Goal: Task Accomplishment & Management: Use online tool/utility

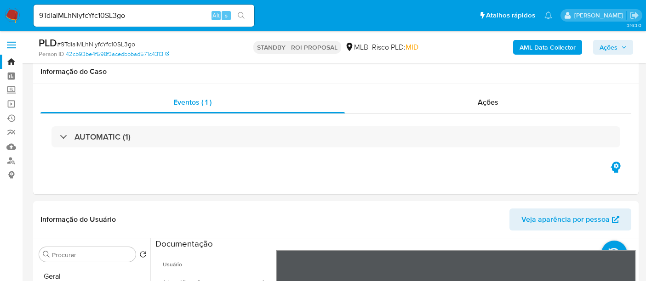
select select "10"
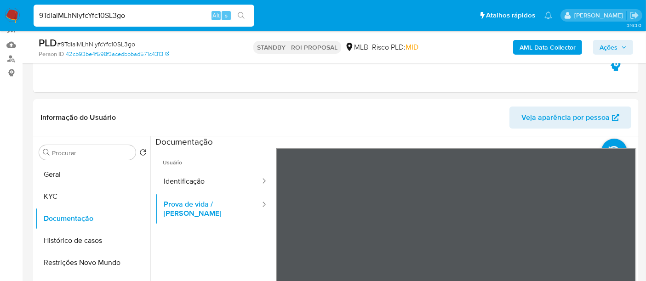
click at [0, 15] on nav "Pausado Ver notificaciones 9TdialMLhNlyfcYfc10SL3go Alt s Atalhos rápidos Presi…" at bounding box center [323, 15] width 646 height 31
paste input "WQuLx6F9pvO1BuiVVdpGyFwt"
type input "WQuLx6F9pvO1BuiVVdpGyFwt"
click at [238, 11] on button "search-icon" at bounding box center [241, 15] width 19 height 13
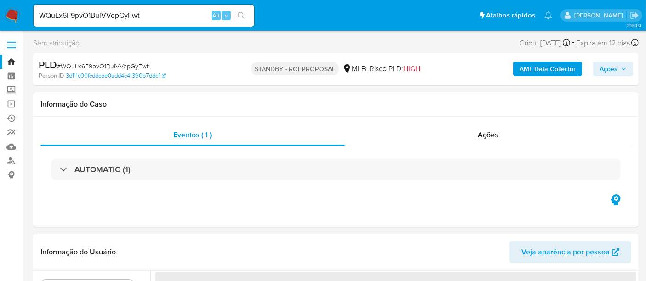
select select "10"
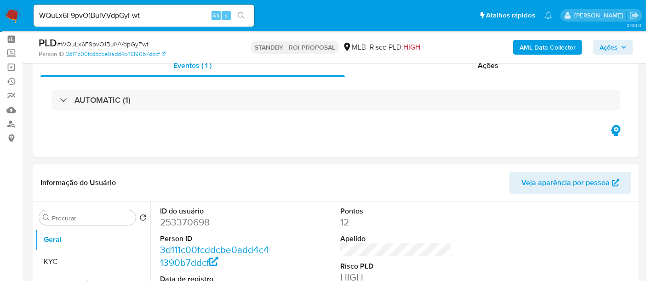
scroll to position [102, 0]
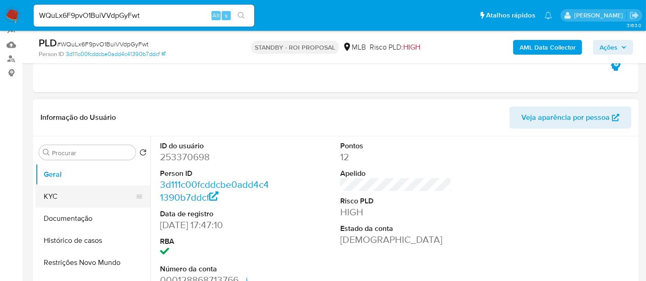
click at [54, 195] on button "KYC" at bounding box center [89, 197] width 108 height 22
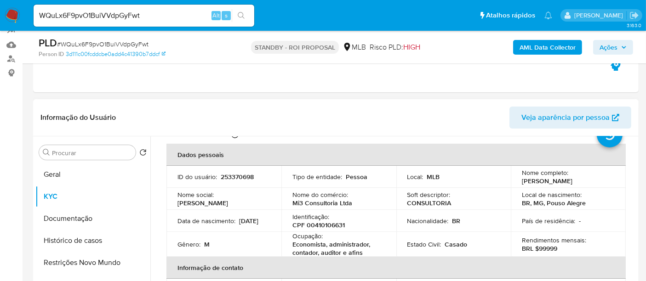
scroll to position [51, 0]
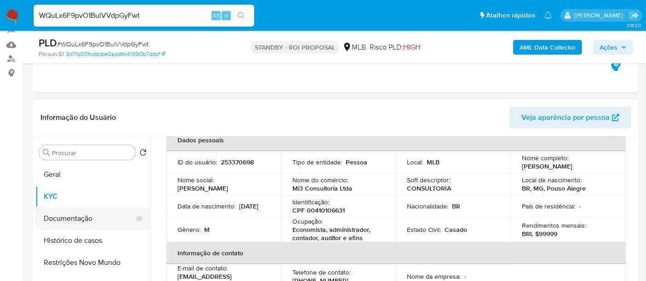
click at [66, 212] on button "Documentação" at bounding box center [89, 219] width 108 height 22
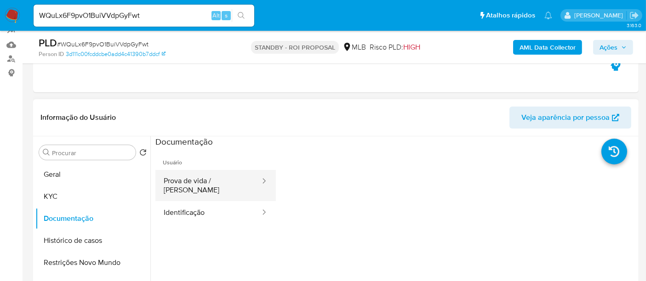
click at [215, 182] on button "Prova de vida / [PERSON_NAME]" at bounding box center [208, 185] width 106 height 31
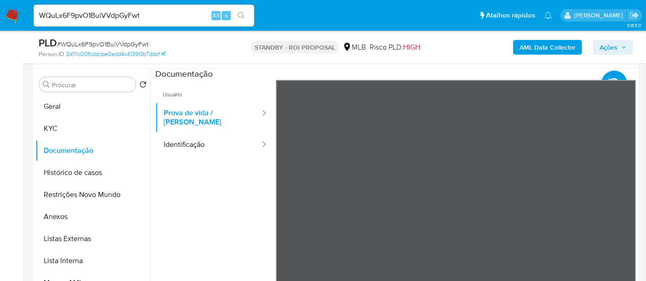
scroll to position [179, 0]
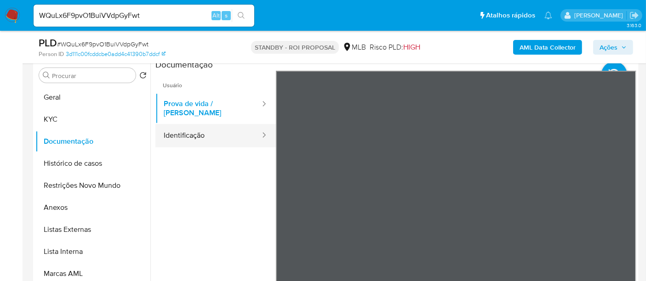
drag, startPoint x: 201, startPoint y: 127, endPoint x: 263, endPoint y: 137, distance: 61.9
click at [202, 127] on button "Identificação" at bounding box center [208, 135] width 106 height 23
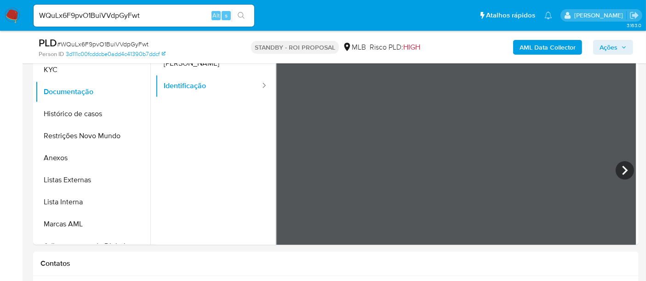
scroll to position [235, 0]
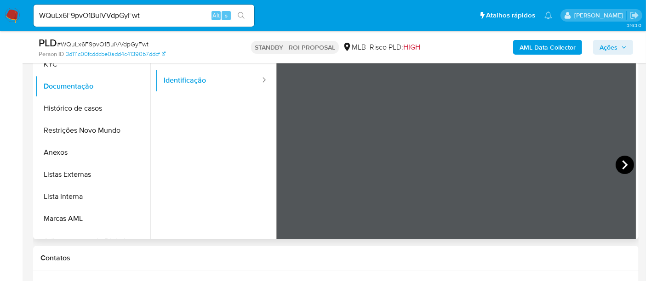
click at [622, 163] on icon at bounding box center [625, 165] width 6 height 9
click at [74, 107] on button "Histórico de casos" at bounding box center [89, 109] width 108 height 22
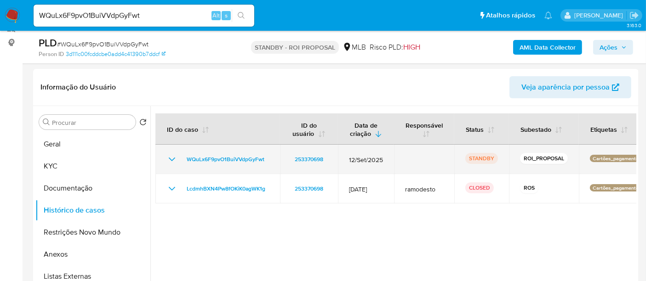
scroll to position [184, 0]
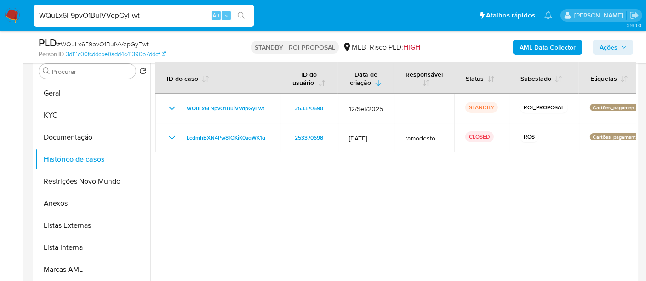
drag, startPoint x: 59, startPoint y: 11, endPoint x: 0, endPoint y: -7, distance: 62.1
paste input "iiGuYNobu7rVtD6Y5Ts0A0UK"
type input "iiGuYNobu7rVtD6Y5Ts0A0UK"
click at [242, 15] on icon "search-icon" at bounding box center [241, 15] width 7 height 7
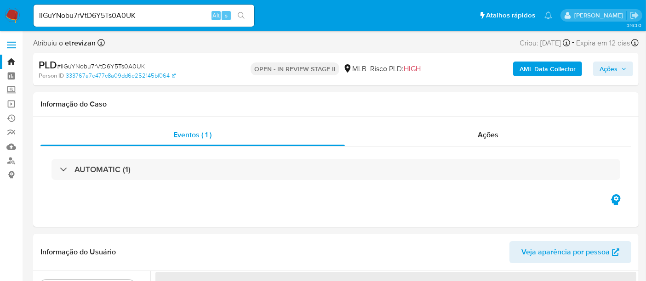
select select "10"
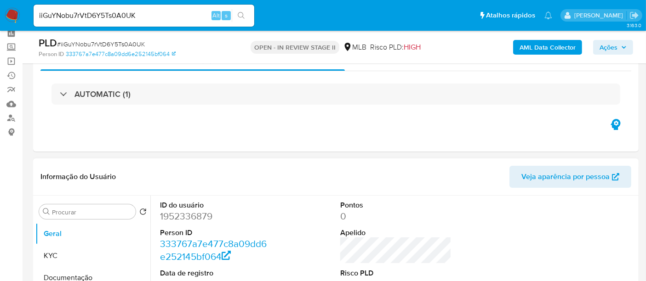
scroll to position [153, 0]
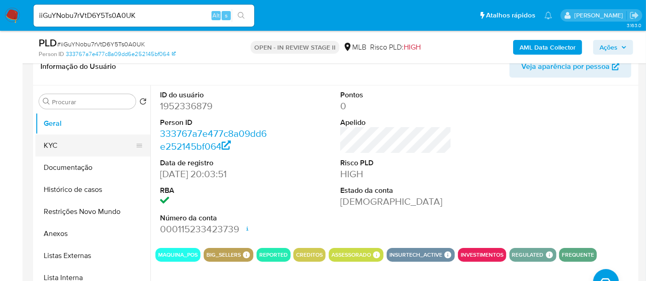
drag, startPoint x: 61, startPoint y: 145, endPoint x: 70, endPoint y: 145, distance: 8.7
click at [61, 145] on button "KYC" at bounding box center [89, 146] width 108 height 22
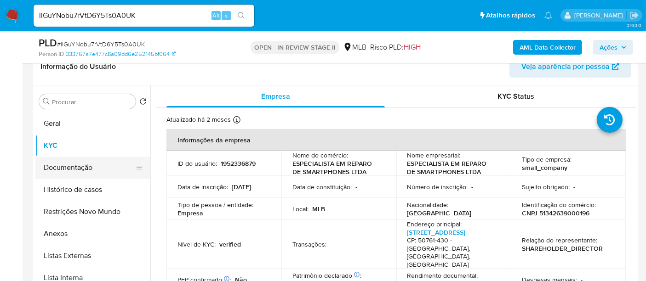
click at [69, 167] on button "Documentação" at bounding box center [89, 168] width 108 height 22
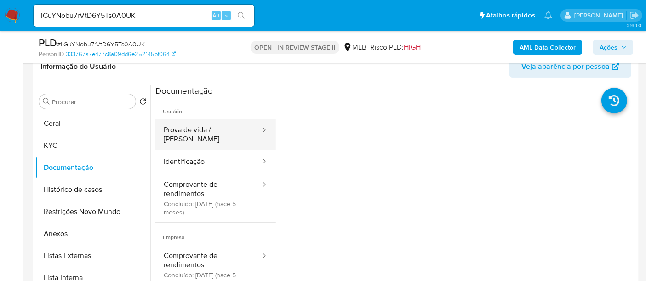
click at [207, 129] on button "Prova de vida / [PERSON_NAME]" at bounding box center [208, 134] width 106 height 31
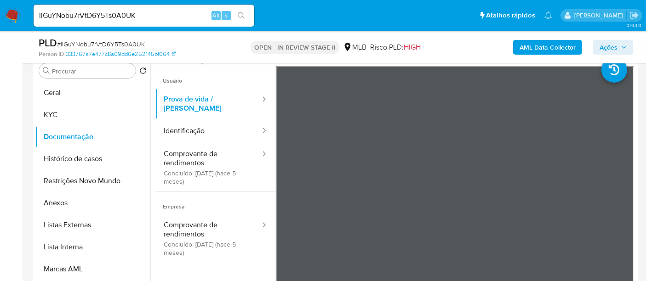
scroll to position [189, 0]
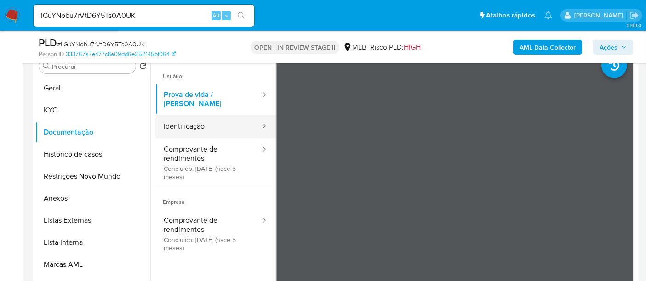
click at [180, 116] on button "Identificação" at bounding box center [208, 126] width 106 height 23
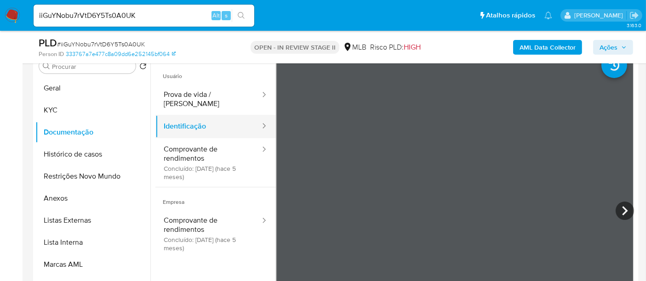
scroll to position [51, 0]
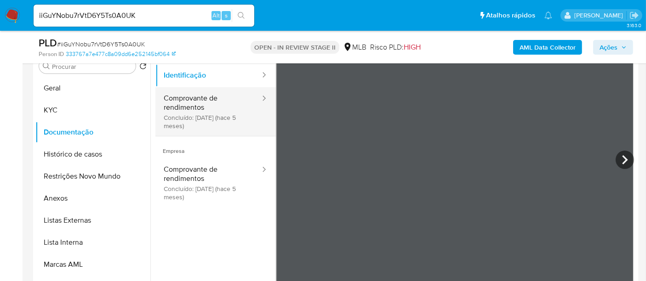
click at [186, 95] on button "Comprovante de rendimentos Concluído: 29/04/2025 (hace 5 meses)" at bounding box center [208, 111] width 106 height 49
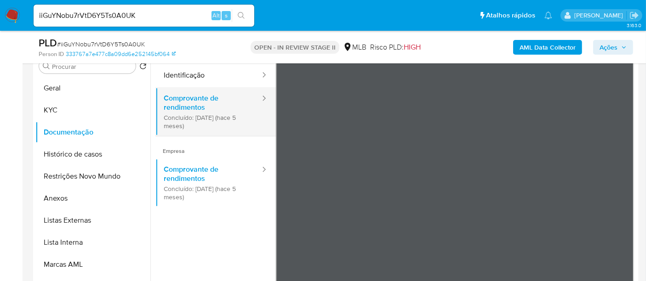
scroll to position [0, 0]
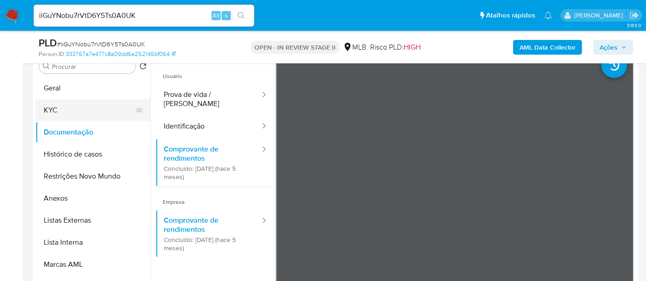
click at [59, 109] on button "KYC" at bounding box center [89, 110] width 108 height 22
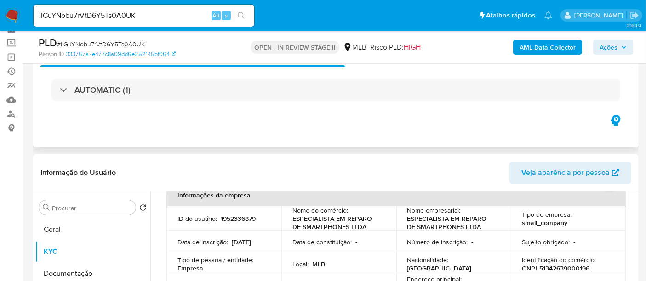
scroll to position [35, 0]
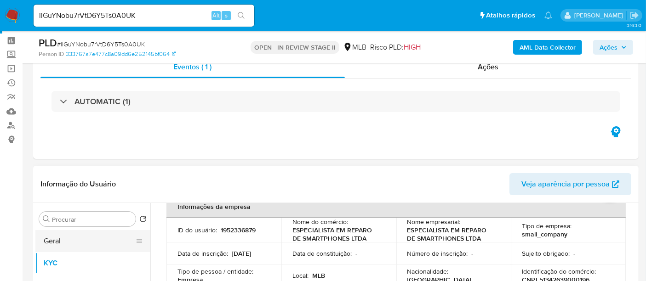
drag, startPoint x: 54, startPoint y: 242, endPoint x: 64, endPoint y: 242, distance: 10.6
click at [54, 242] on button "Geral" at bounding box center [89, 241] width 108 height 22
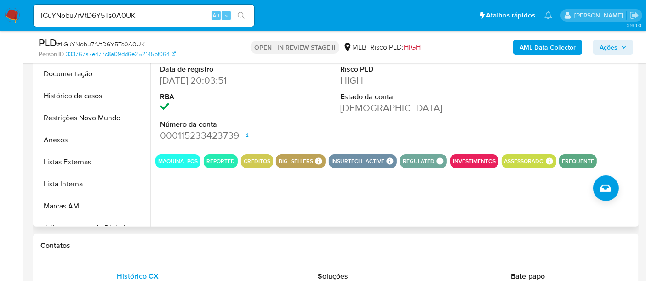
scroll to position [232, 0]
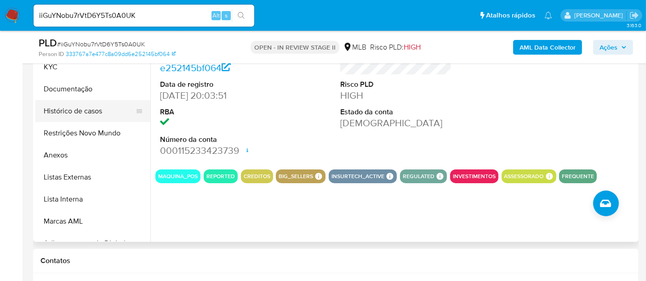
click at [64, 109] on button "Histórico de casos" at bounding box center [89, 111] width 108 height 22
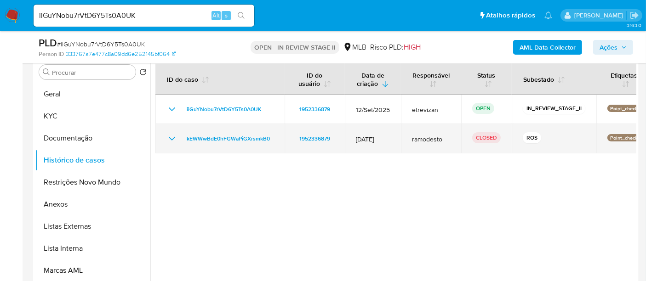
scroll to position [181, 0]
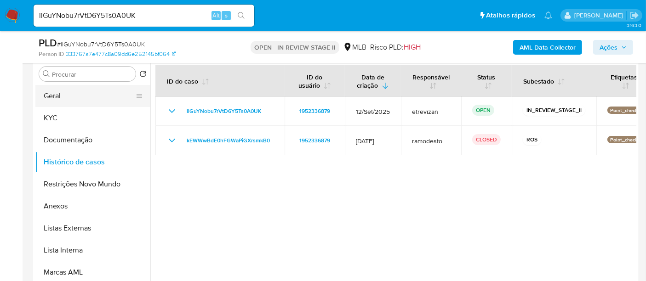
click at [60, 96] on button "Geral" at bounding box center [89, 96] width 108 height 22
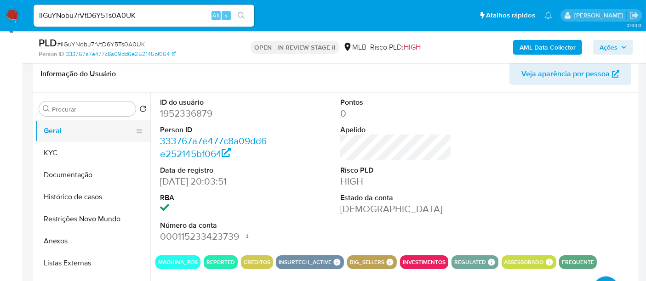
scroll to position [130, 0]
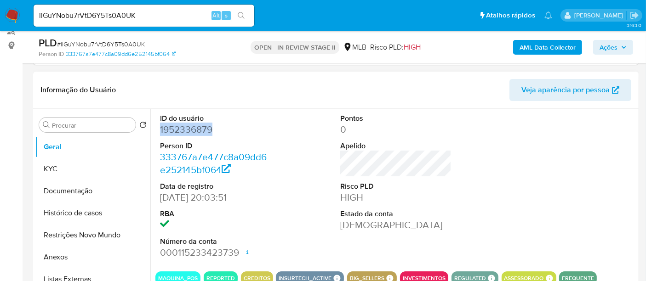
drag, startPoint x: 160, startPoint y: 128, endPoint x: 212, endPoint y: 132, distance: 51.7
click at [212, 132] on dd "1952336879" at bounding box center [215, 129] width 111 height 13
drag, startPoint x: 51, startPoint y: 171, endPoint x: 58, endPoint y: 171, distance: 7.4
click at [51, 171] on button "KYC" at bounding box center [89, 169] width 108 height 22
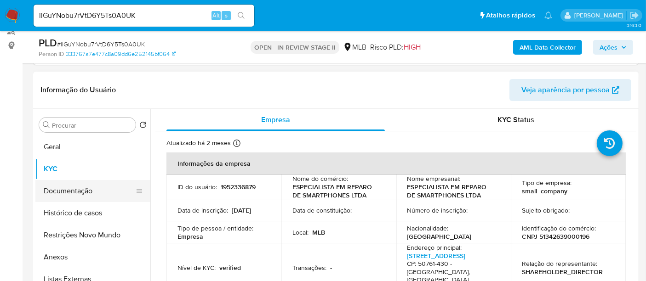
click at [73, 188] on button "Documentação" at bounding box center [89, 191] width 108 height 22
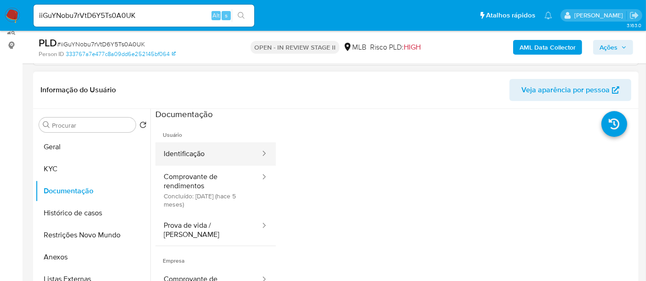
drag, startPoint x: 184, startPoint y: 149, endPoint x: 261, endPoint y: 157, distance: 77.7
click at [184, 149] on button "Identificação" at bounding box center [208, 154] width 106 height 23
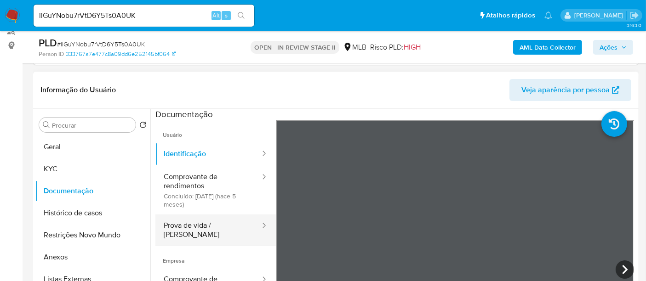
drag, startPoint x: 194, startPoint y: 223, endPoint x: 204, endPoint y: 223, distance: 10.1
click at [194, 223] on button "Prova de vida / Selfie" at bounding box center [208, 230] width 106 height 31
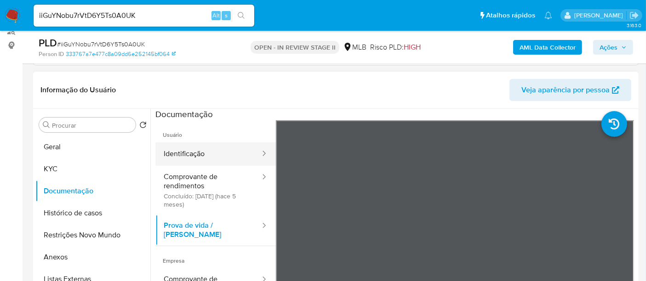
click at [196, 151] on button "Identificação" at bounding box center [208, 154] width 106 height 23
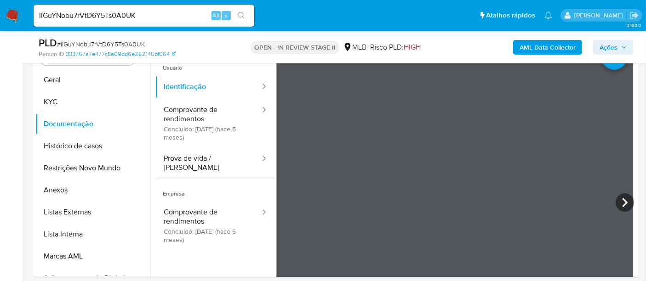
scroll to position [142, 0]
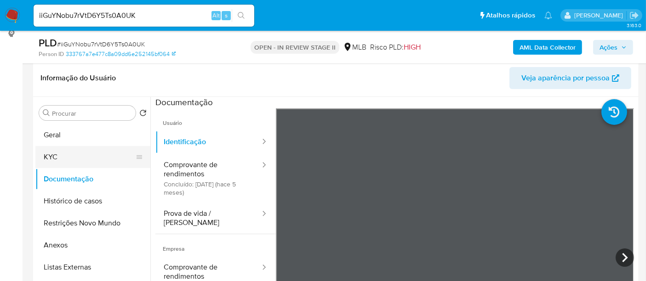
click at [60, 155] on button "KYC" at bounding box center [89, 157] width 108 height 22
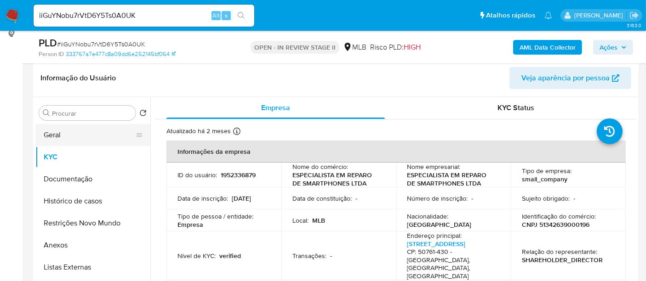
click at [55, 134] on button "Geral" at bounding box center [89, 135] width 108 height 22
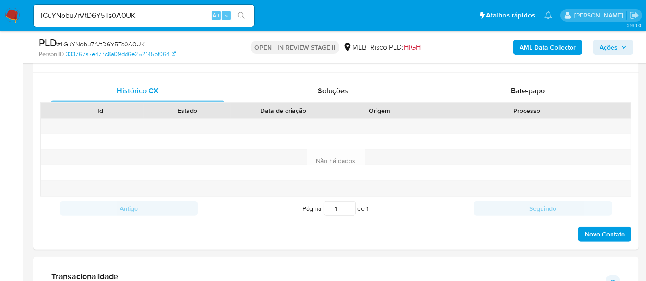
scroll to position [448, 0]
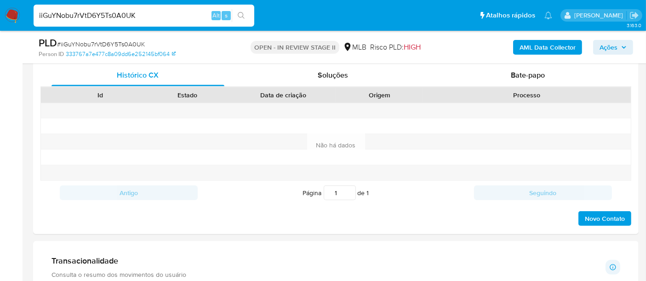
drag, startPoint x: 92, startPoint y: 12, endPoint x: 0, endPoint y: 10, distance: 92.0
click at [0, 10] on nav "Pausado Ver notificaciones iiGuYNobu7rVtD6Y5Ts0A0UK Alt s Atalhos rápidos Presi…" at bounding box center [323, 15] width 646 height 31
paste input "awgb6VmbkBXms98b0Jifr0it"
type input "awgb6VmbkBXms98b0Jifr0it"
click at [237, 12] on button "search-icon" at bounding box center [241, 15] width 19 height 13
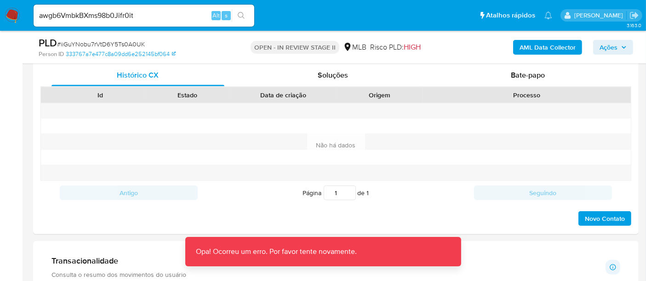
click at [11, 12] on img at bounding box center [13, 16] width 16 height 16
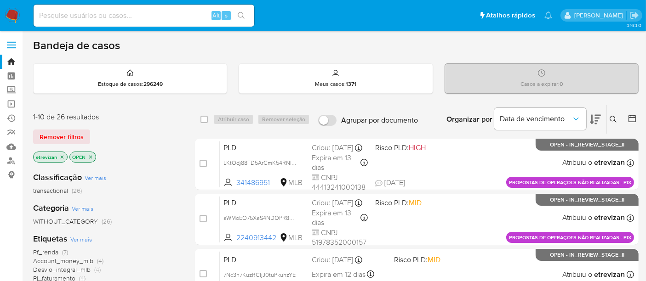
click at [93, 15] on input at bounding box center [144, 16] width 221 height 12
paste input "awgb6VmbkBXms98b0Jifr0it"
type input "awgb6VmbkBXms98b0Jifr0it"
click at [242, 14] on icon "search-icon" at bounding box center [241, 15] width 7 height 7
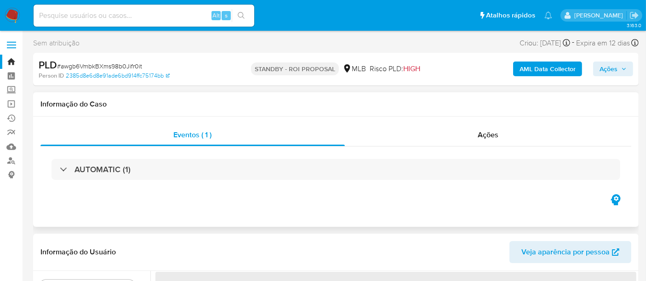
select select "10"
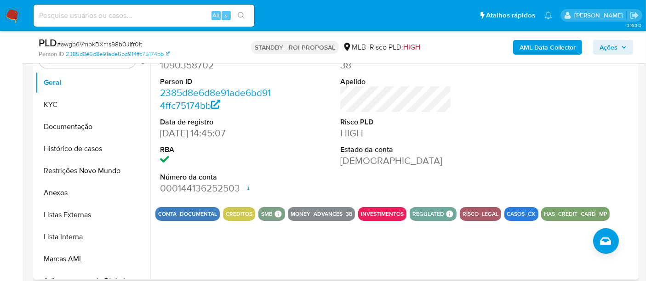
scroll to position [204, 0]
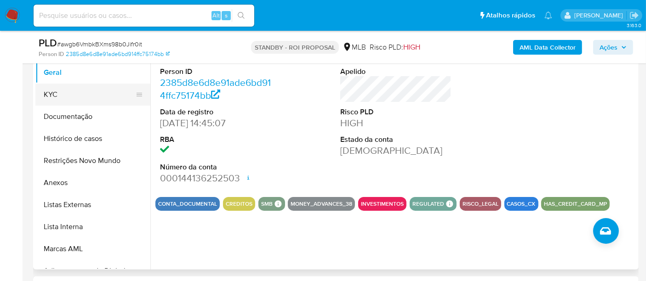
click at [60, 94] on button "KYC" at bounding box center [89, 95] width 108 height 22
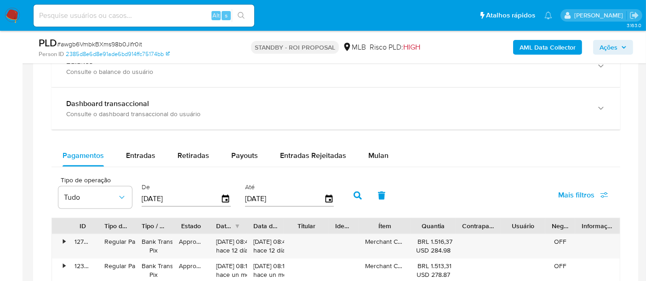
scroll to position [715, 0]
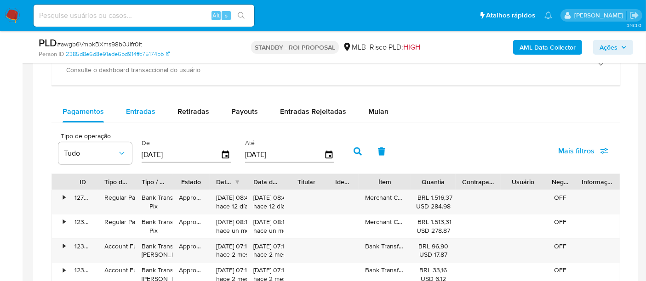
click at [136, 109] on span "Entradas" at bounding box center [140, 111] width 29 height 11
select select "10"
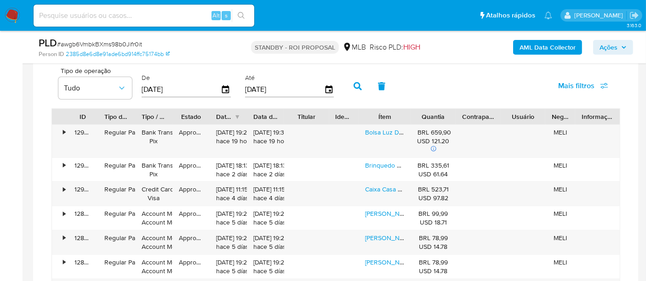
scroll to position [778, 0]
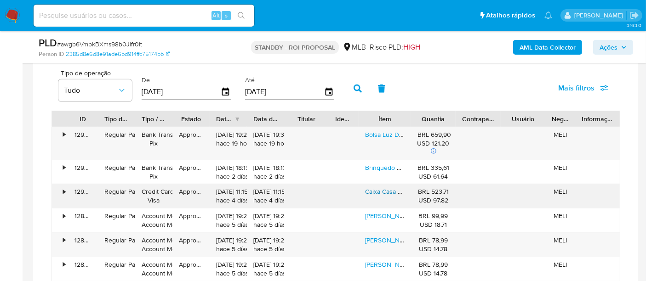
click at [385, 191] on link "Caixa Casa Surpresas Mágica Carlita Gabby Gabbys Dollhouse" at bounding box center [459, 191] width 188 height 9
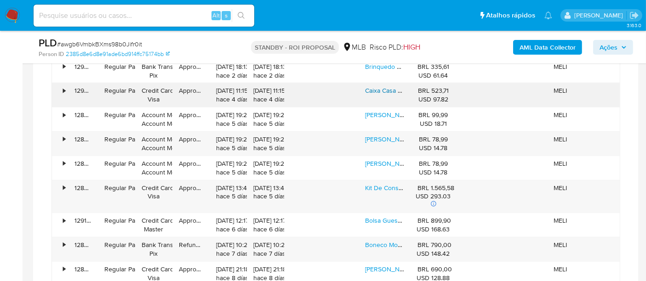
scroll to position [931, 0]
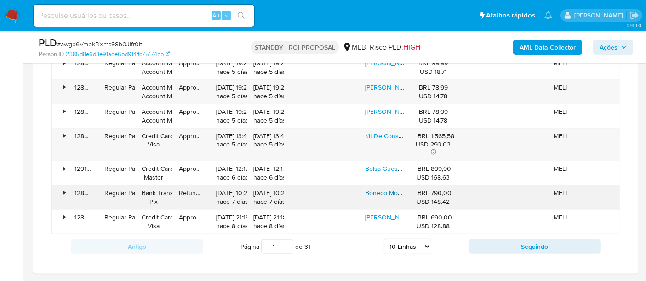
click at [382, 189] on link "Boneco Monstro Zap Articulado - Enaldinho - Estrela" at bounding box center [439, 193] width 149 height 9
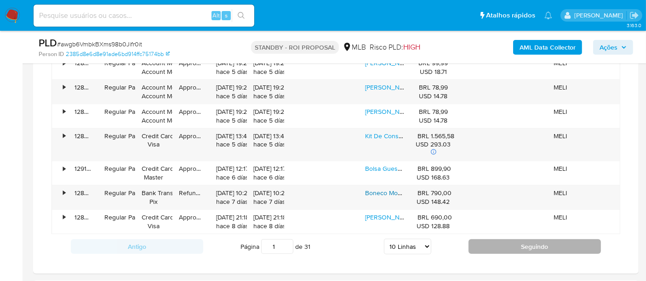
click at [553, 244] on button "Seguindo" at bounding box center [535, 247] width 132 height 15
type input "2"
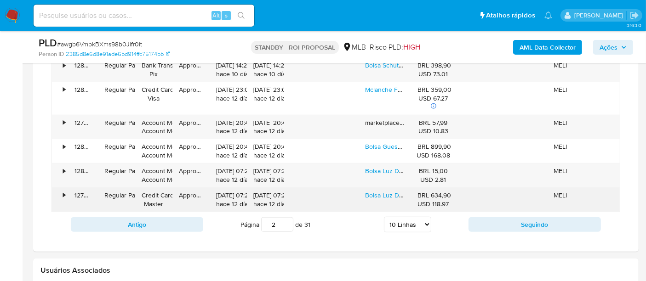
scroll to position [983, 0]
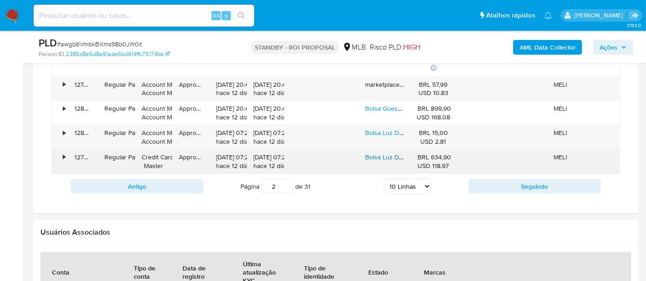
click at [373, 154] on link "Bolsa Luz Da Lua Em Couro Legítimo Monograma Original" at bounding box center [447, 157] width 164 height 9
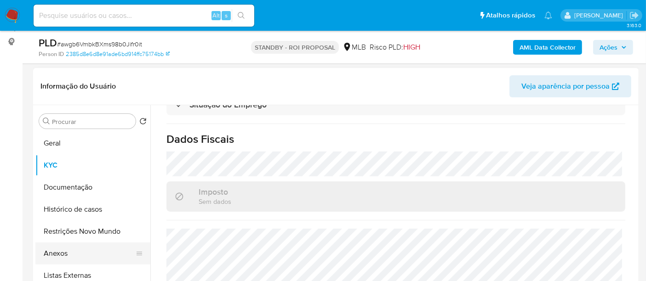
scroll to position [204, 0]
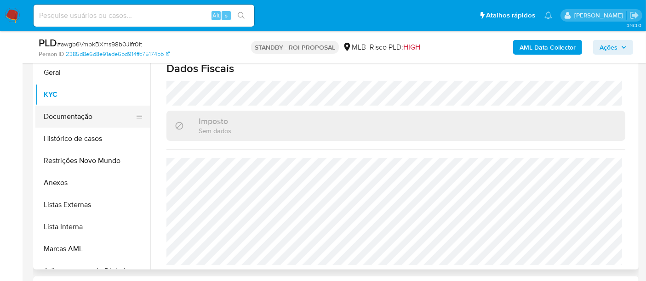
click at [64, 121] on button "Documentação" at bounding box center [89, 117] width 108 height 22
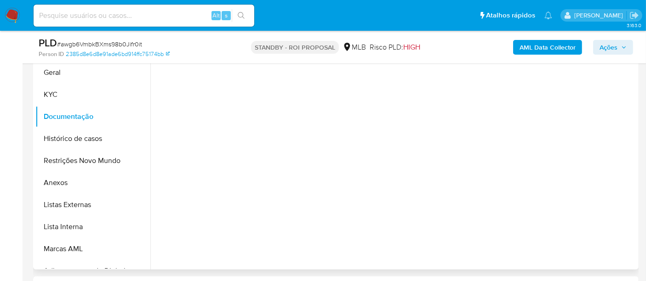
scroll to position [0, 0]
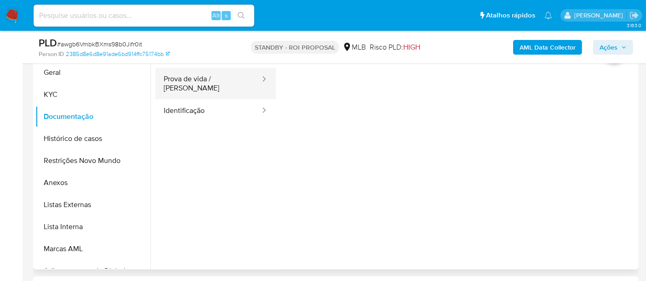
click at [220, 82] on button "Prova de vida / [PERSON_NAME]" at bounding box center [208, 83] width 106 height 31
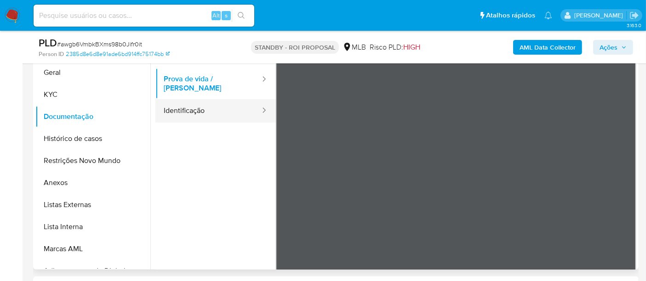
click at [180, 103] on button "Identificação" at bounding box center [208, 110] width 106 height 23
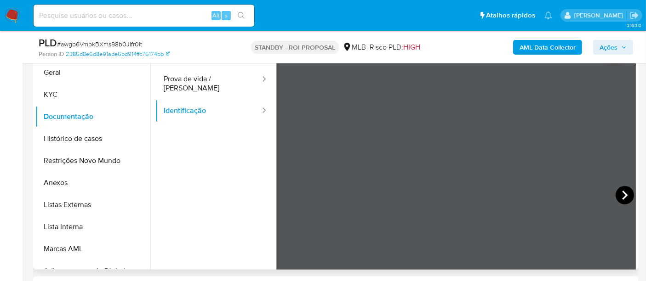
click at [622, 193] on icon at bounding box center [625, 195] width 6 height 9
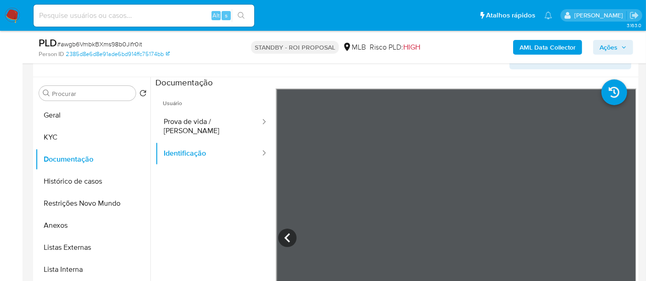
scroll to position [102, 0]
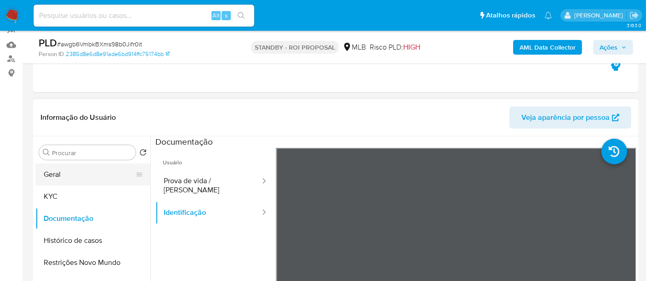
click at [57, 175] on button "Geral" at bounding box center [89, 175] width 108 height 22
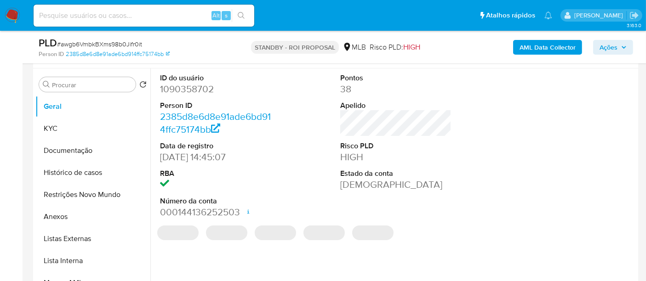
scroll to position [204, 0]
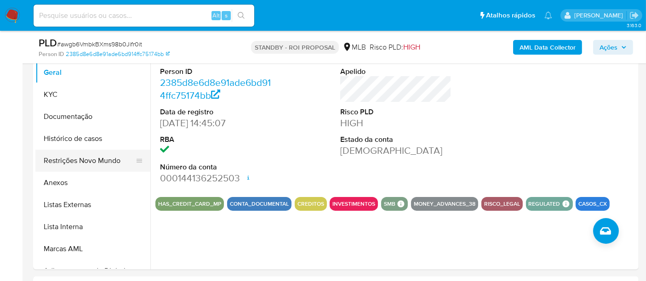
click at [62, 157] on button "Restrições Novo Mundo" at bounding box center [89, 161] width 108 height 22
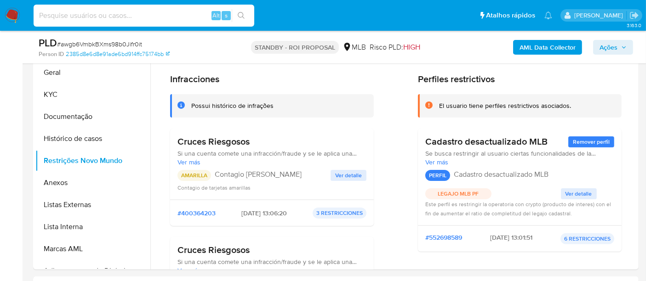
click at [109, 19] on input at bounding box center [144, 16] width 221 height 12
paste input "BLAc1fFs3GYKB7KEb7vX9rIR"
type input "BLAc1fFs3GYKB7KEb7vX9rIR"
click at [241, 16] on icon "search-icon" at bounding box center [241, 15] width 7 height 7
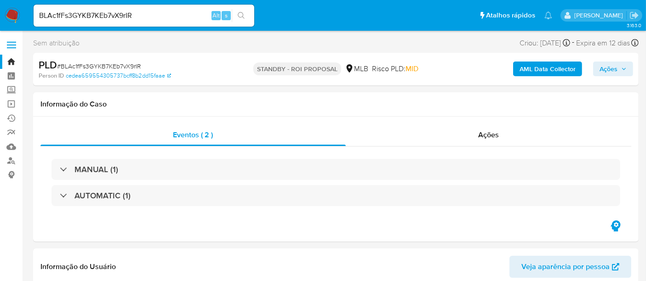
select select "10"
drag, startPoint x: 138, startPoint y: 19, endPoint x: 0, endPoint y: -2, distance: 139.6
click at [241, 14] on icon "search-icon" at bounding box center [241, 15] width 7 height 7
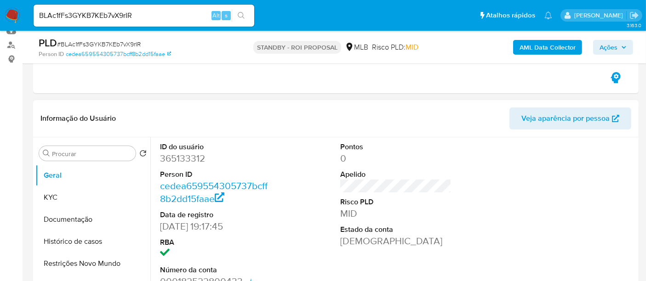
scroll to position [153, 0]
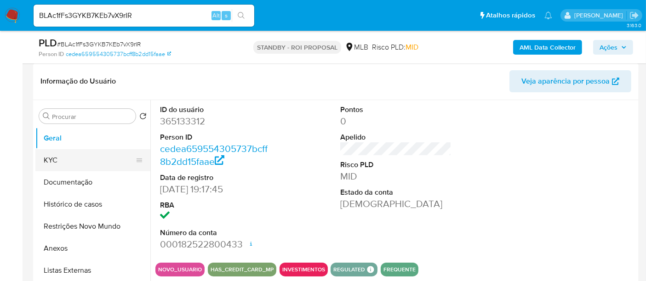
click at [62, 158] on button "KYC" at bounding box center [89, 160] width 108 height 22
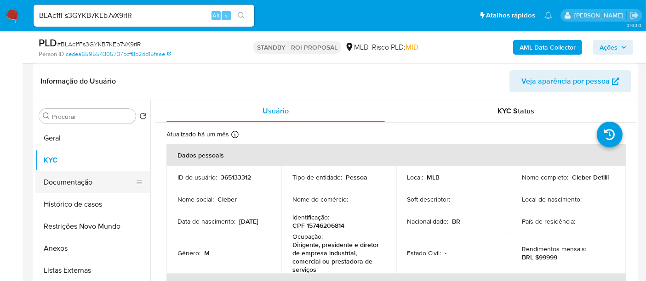
click at [58, 181] on button "Documentação" at bounding box center [89, 183] width 108 height 22
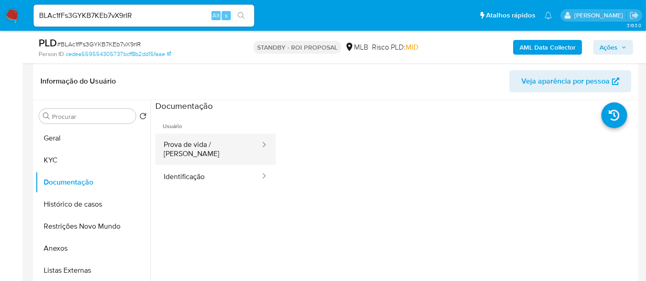
click at [185, 145] on button "Prova de vida / Selfie" at bounding box center [208, 149] width 106 height 31
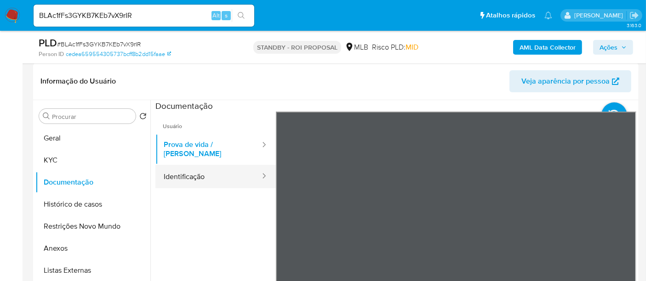
click at [204, 171] on button "Identificação" at bounding box center [208, 176] width 106 height 23
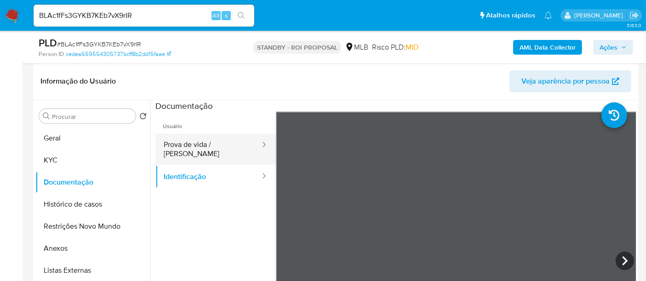
click at [186, 141] on button "Prova de vida / Selfie" at bounding box center [208, 149] width 106 height 31
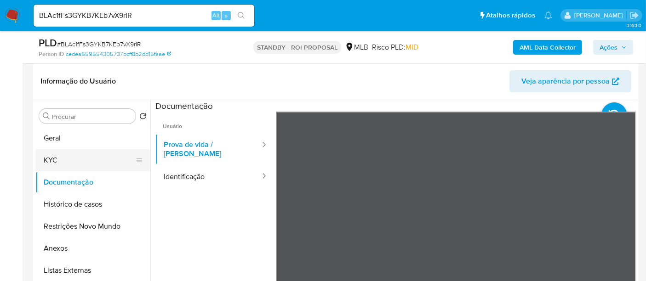
click at [79, 163] on button "KYC" at bounding box center [89, 160] width 108 height 22
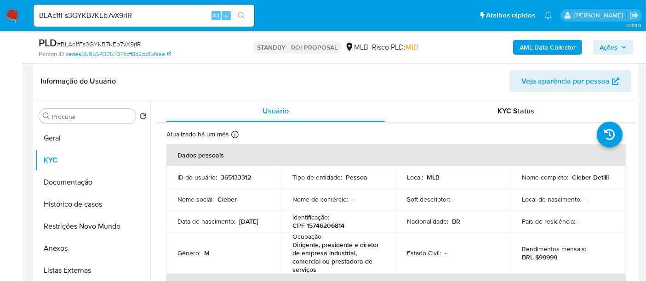
drag, startPoint x: 646, startPoint y: 69, endPoint x: 639, endPoint y: 89, distance: 21.5
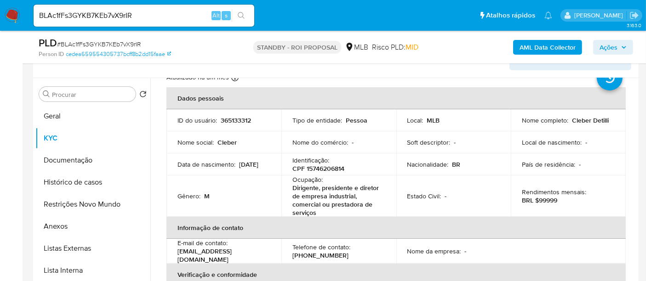
scroll to position [51, 0]
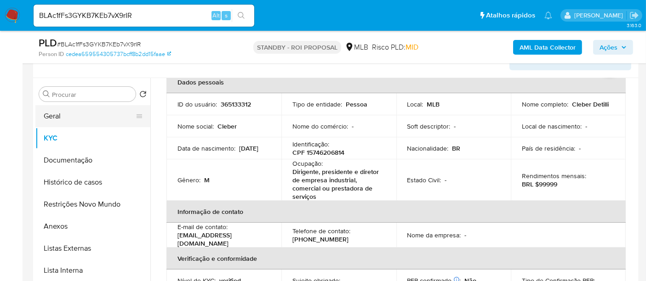
click at [57, 114] on button "Geral" at bounding box center [89, 116] width 108 height 22
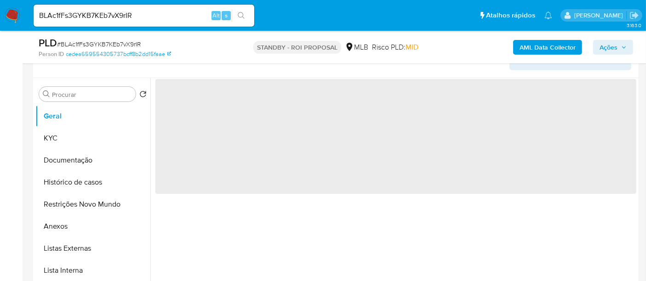
scroll to position [0, 0]
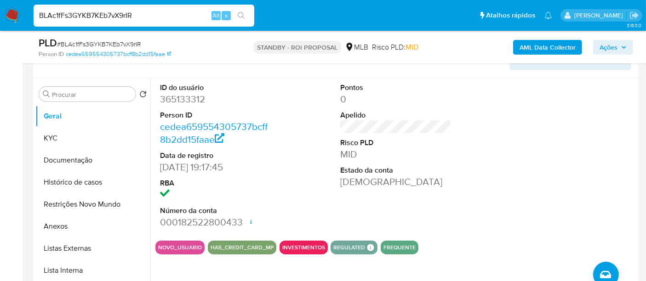
drag, startPoint x: 143, startPoint y: 16, endPoint x: 0, endPoint y: 4, distance: 143.5
click at [0, 4] on nav "Pausado Ver notificaciones BLAc1fFs3GYKB7KEb7vX9rIR Alt s Atalhos rápidos Presi…" at bounding box center [323, 15] width 646 height 31
paste input "ru86aG4REKbL9h8e8abV2vMp"
type input "ru86aG4REKbL9h8e8abV2vMp"
click at [241, 12] on icon "search-icon" at bounding box center [241, 15] width 7 height 7
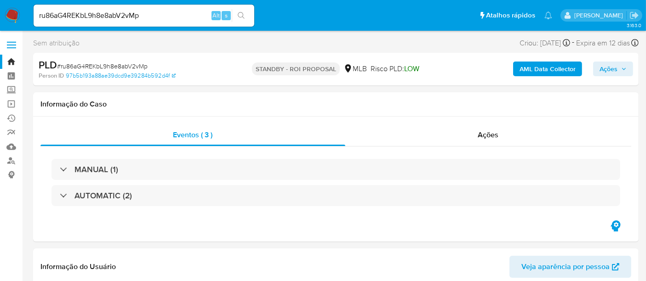
select select "10"
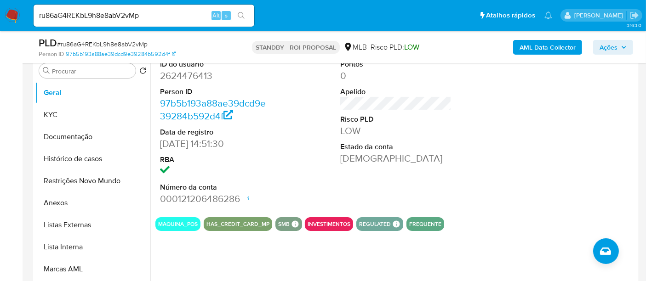
scroll to position [204, 0]
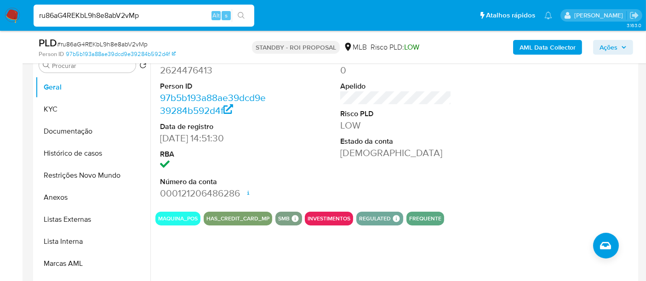
drag, startPoint x: 156, startPoint y: 17, endPoint x: 0, endPoint y: -10, distance: 158.8
paste input "ojpAxuVDfIMjehxGbVXrEfNa"
type input "ojpAxuVDfIMjehxGbVXrEfNa"
click at [242, 15] on icon "search-icon" at bounding box center [241, 15] width 7 height 7
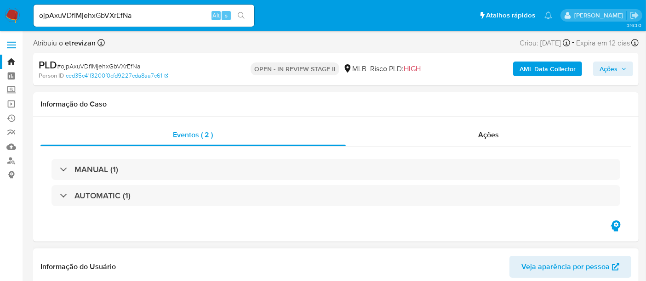
select select "10"
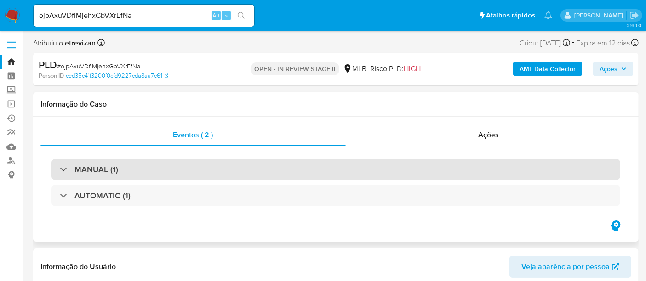
click at [155, 171] on div "MANUAL (1)" at bounding box center [336, 169] width 569 height 21
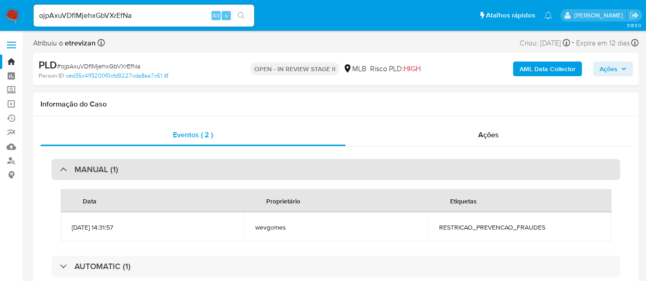
click at [160, 166] on div "MANUAL (1)" at bounding box center [336, 169] width 569 height 21
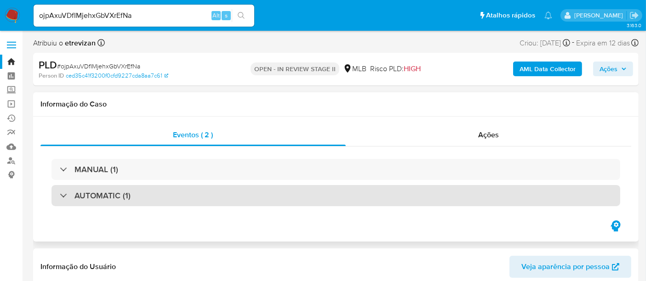
click at [146, 199] on div "AUTOMATIC (1)" at bounding box center [336, 195] width 569 height 21
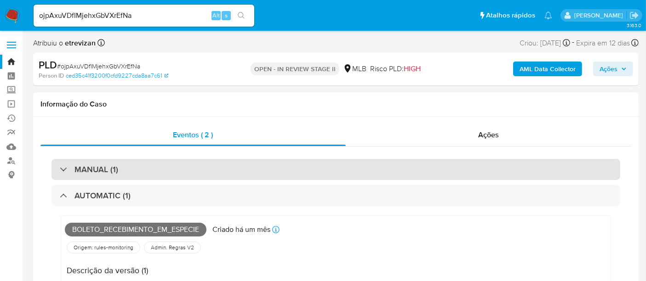
click at [148, 167] on div "MANUAL (1)" at bounding box center [336, 169] width 569 height 21
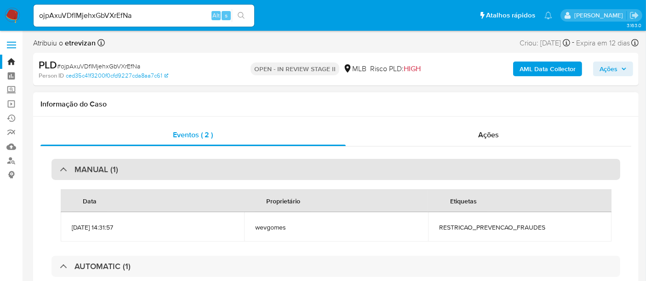
click at [197, 165] on div "MANUAL (1)" at bounding box center [336, 169] width 569 height 21
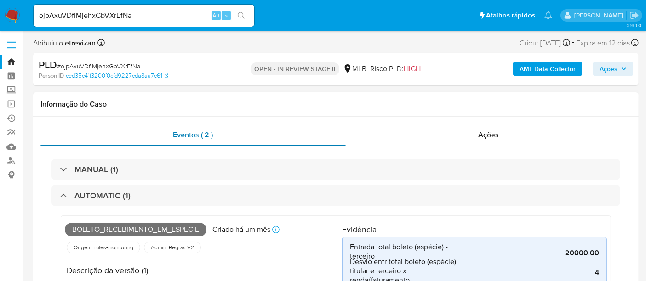
scroll to position [51, 0]
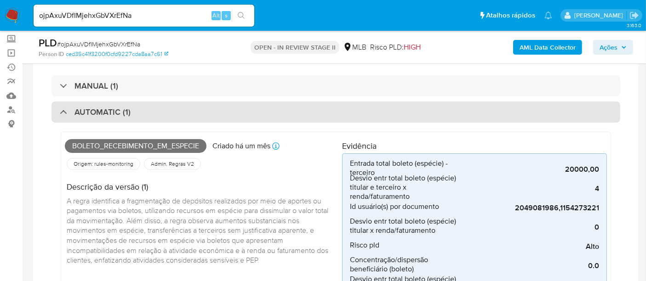
click at [124, 110] on h3 "AUTOMATIC (1)" at bounding box center [103, 112] width 56 height 10
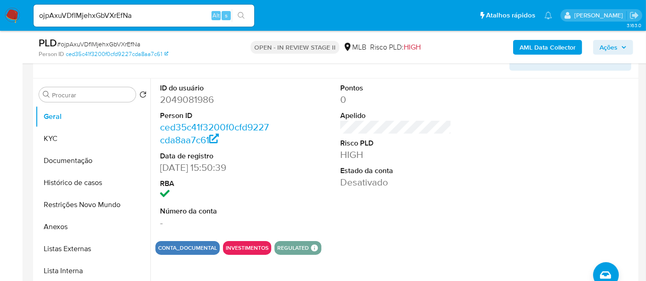
scroll to position [204, 0]
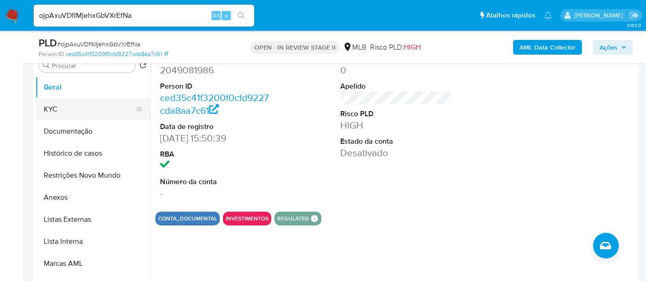
click at [49, 109] on button "KYC" at bounding box center [89, 109] width 108 height 22
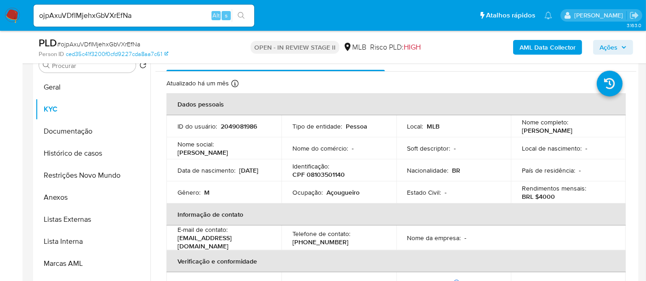
drag, startPoint x: 178, startPoint y: 178, endPoint x: 212, endPoint y: 177, distance: 34.0
click at [212, 175] on div "Data de nascimento : 03/07/2007" at bounding box center [224, 170] width 93 height 8
copy p "03/07/2007"
click at [57, 133] on button "Documentação" at bounding box center [89, 132] width 108 height 22
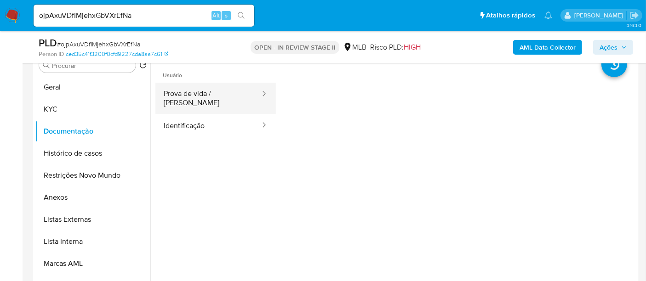
click at [197, 92] on button "Prova de vida / Selfie" at bounding box center [208, 98] width 106 height 31
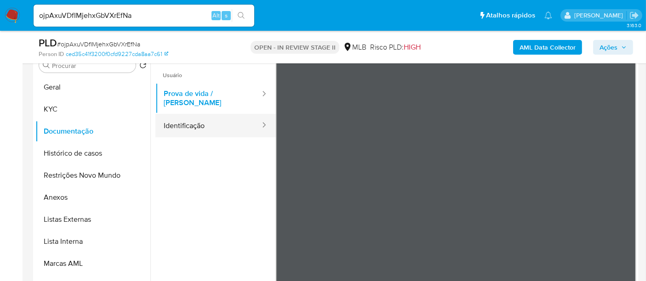
click at [175, 114] on button "Identificação" at bounding box center [208, 125] width 106 height 23
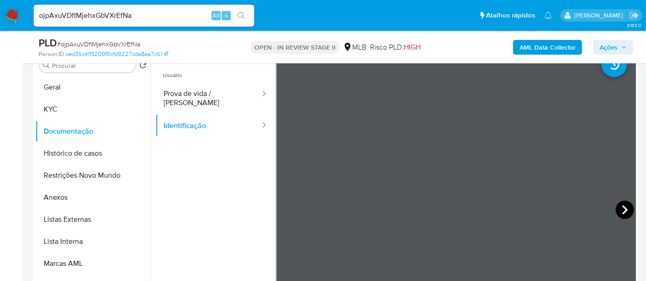
click at [620, 209] on icon at bounding box center [625, 210] width 18 height 18
click at [63, 91] on button "Geral" at bounding box center [89, 87] width 108 height 22
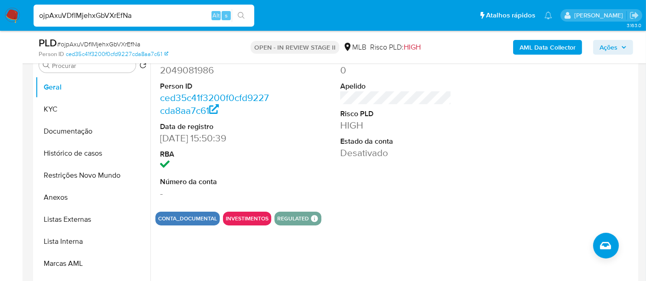
drag, startPoint x: 143, startPoint y: 17, endPoint x: 0, endPoint y: 2, distance: 143.4
click at [0, 2] on nav "Pausado Ver notificaciones ojpAxuVDfIMjehxGbVXrEfNa Alt s Atalhos rápidos Presi…" at bounding box center [323, 15] width 646 height 31
paste input "b2Z3JHIwq3sYw40E8FW2yrtW"
type input "b2Z3JHIwq3sYw40E8FW2yrtW"
click at [241, 14] on icon "search-icon" at bounding box center [241, 15] width 7 height 7
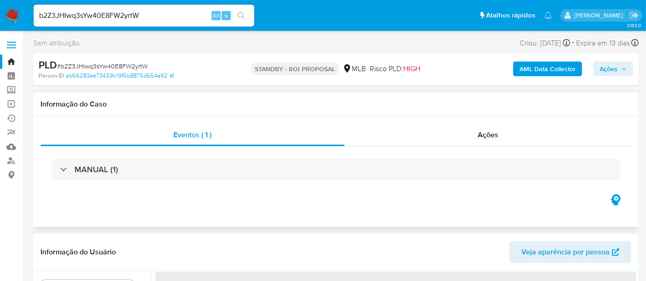
select select "10"
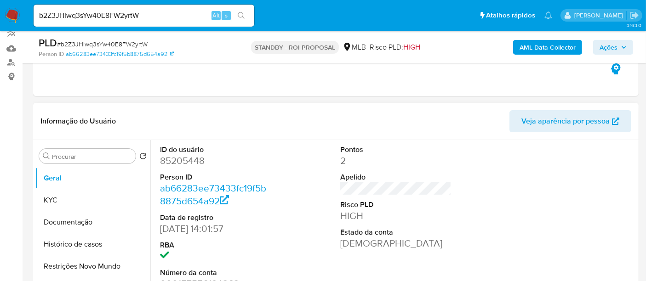
scroll to position [102, 0]
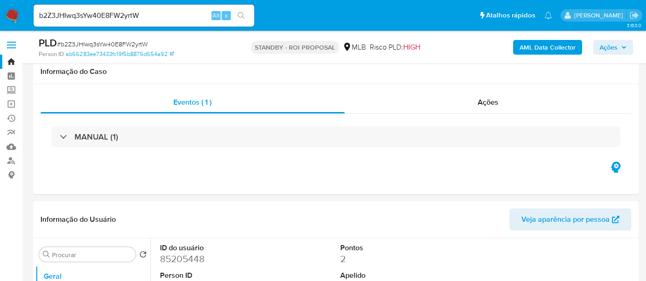
select select "10"
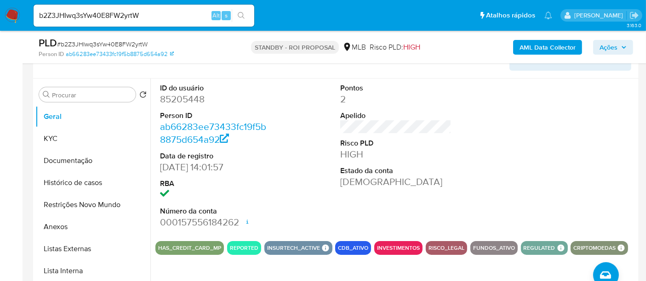
scroll to position [204, 0]
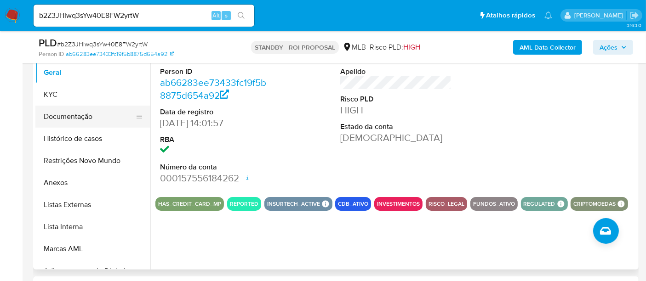
drag, startPoint x: 56, startPoint y: 116, endPoint x: 77, endPoint y: 118, distance: 21.3
click at [57, 116] on button "Documentação" at bounding box center [89, 117] width 108 height 22
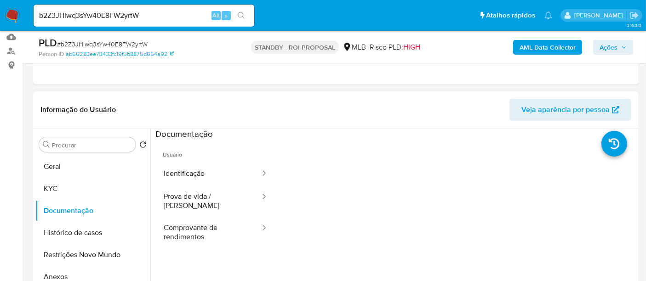
scroll to position [102, 0]
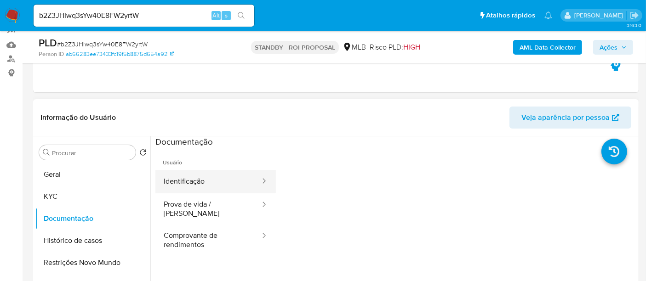
click at [195, 181] on button "Identificação" at bounding box center [208, 181] width 106 height 23
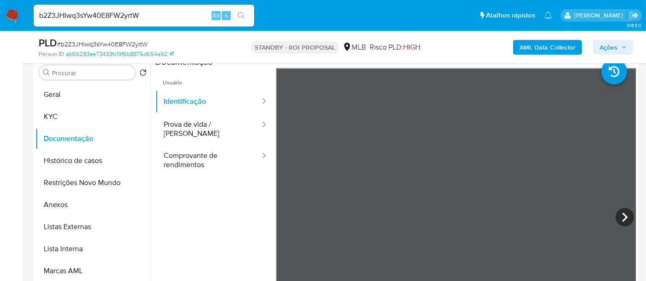
scroll to position [185, 0]
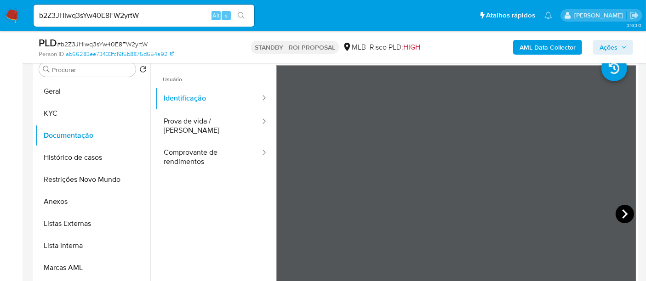
click at [618, 209] on icon at bounding box center [625, 214] width 18 height 18
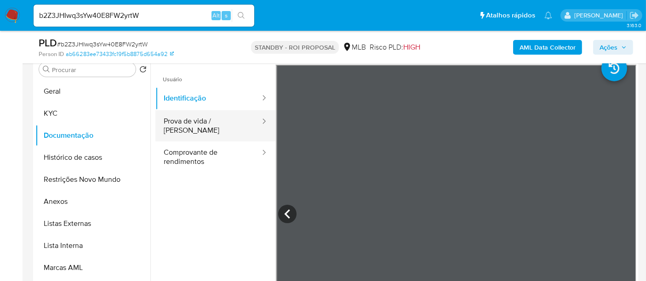
click at [195, 123] on button "Prova de vida / [PERSON_NAME]" at bounding box center [208, 125] width 106 height 31
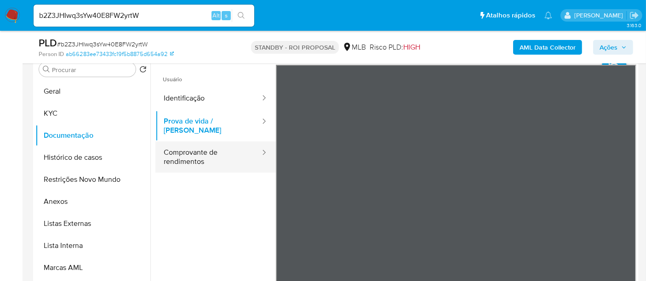
click at [182, 146] on button "Comprovante de rendimentos" at bounding box center [208, 157] width 106 height 31
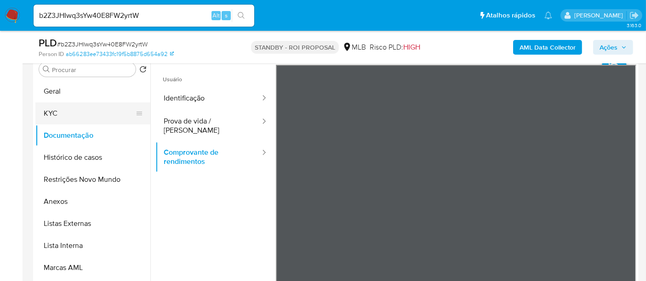
drag, startPoint x: 55, startPoint y: 92, endPoint x: 61, endPoint y: 106, distance: 14.8
click at [56, 93] on button "Geral" at bounding box center [92, 91] width 115 height 22
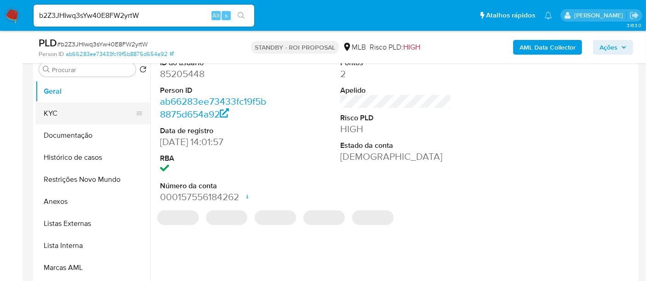
click at [57, 111] on button "KYC" at bounding box center [89, 114] width 108 height 22
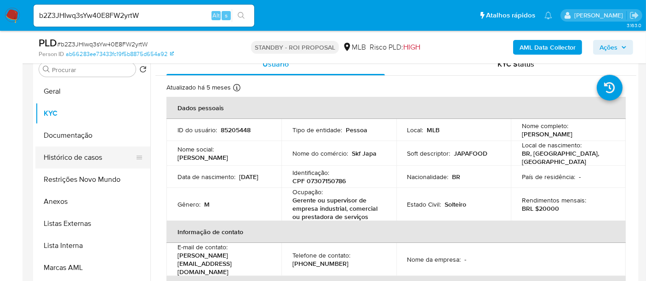
click at [74, 156] on button "Histórico de casos" at bounding box center [89, 158] width 108 height 22
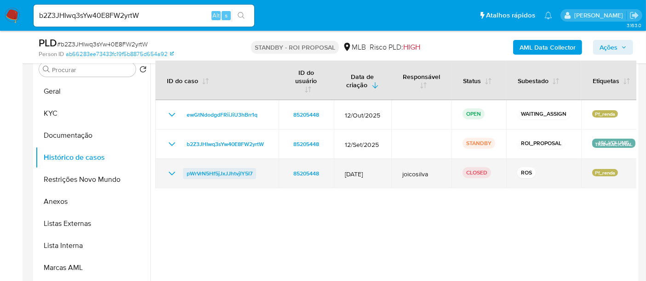
click at [237, 168] on span "pWrVrN5Hf5jJxJJhtvjIY5I7" at bounding box center [220, 173] width 66 height 11
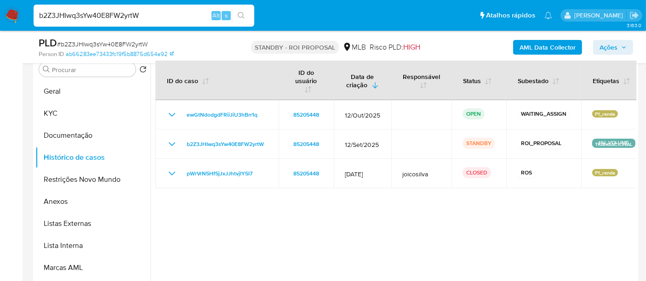
drag, startPoint x: 156, startPoint y: 15, endPoint x: 0, endPoint y: 13, distance: 155.9
click at [0, 13] on nav "Pausado Ver notificaciones b2Z3JHIwq3sYw40E8FW2yrtW Alt s Atalhos rápidos Presi…" at bounding box center [323, 15] width 646 height 31
paste input "e0hpTKWlHJK3QENdlpwjM1WV"
type input "e0hpTKWlHJK3QENdlpwjM1WV"
drag, startPoint x: 243, startPoint y: 11, endPoint x: 270, endPoint y: 20, distance: 28.9
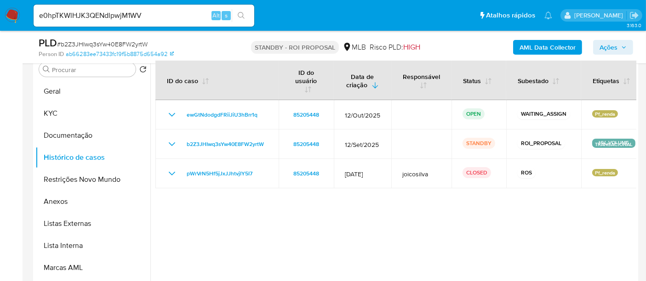
click at [242, 11] on button "search-icon" at bounding box center [241, 15] width 19 height 13
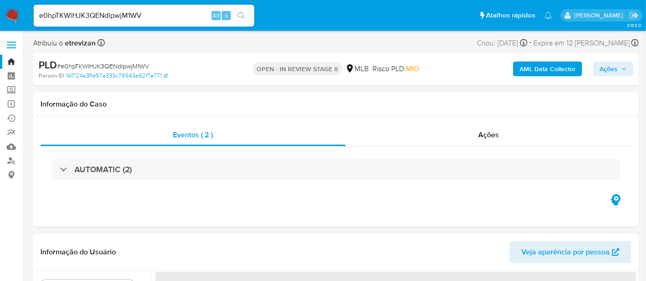
select select "10"
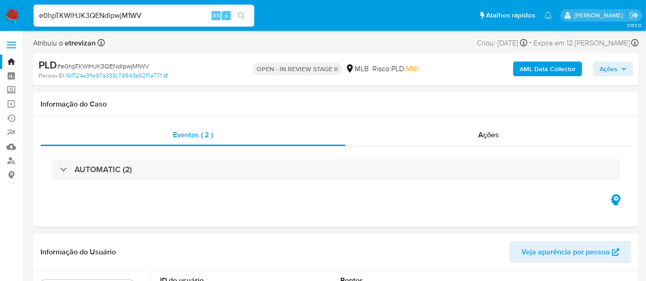
click at [0, 15] on nav "Pausado Ver notificaciones e0hpTKWlHJK3QENdlpwjM1WV Alt s Atalhos rápidos Presi…" at bounding box center [323, 15] width 646 height 31
paste input "epvSKjDPYJwfmtbqRVuX68zw"
type input "epvSKjDPYJwfmtbqRVuX68zw"
click at [241, 13] on icon "search-icon" at bounding box center [241, 15] width 7 height 7
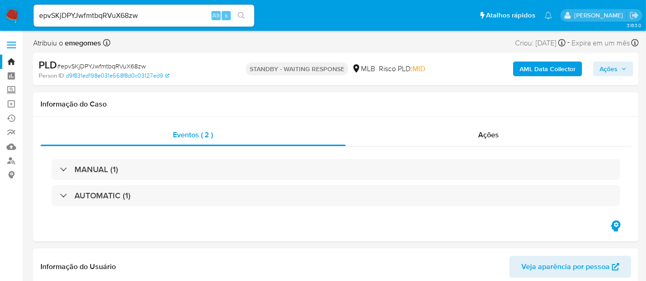
select select "10"
drag, startPoint x: 150, startPoint y: 14, endPoint x: 0, endPoint y: 14, distance: 149.9
click at [0, 14] on nav "Pausado Ver notificaciones epvSKjDPYJwfmtbqRVuX68zw Alt s Atalhos rápidos Presi…" at bounding box center [323, 15] width 646 height 31
paste input "qDoCC4E28Ek4MkHsPTgVMJPL"
type input "qDoCC4E28Ek4MkHsPTgVMJPL"
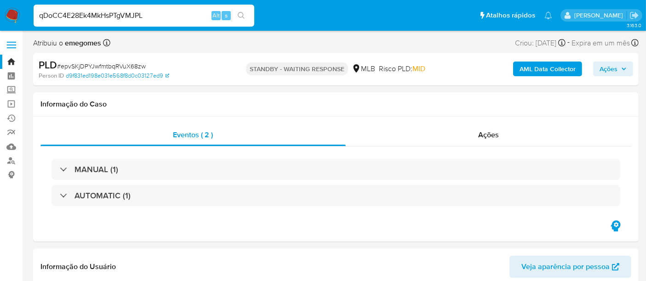
click at [244, 12] on icon "search-icon" at bounding box center [241, 15] width 7 height 7
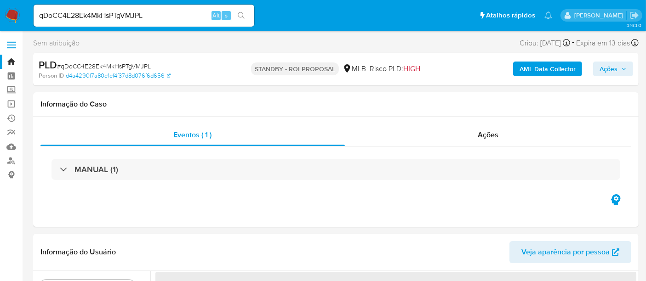
select select "10"
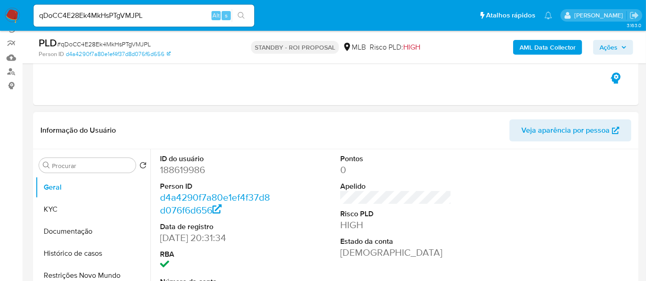
scroll to position [153, 0]
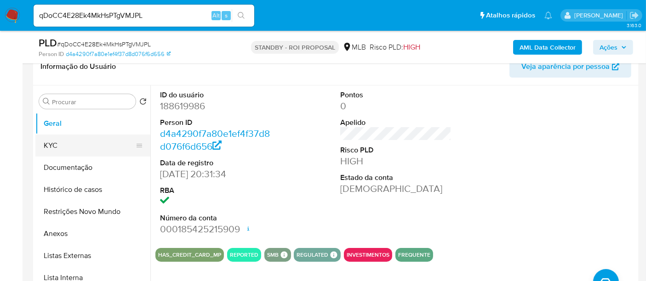
click at [61, 144] on button "KYC" at bounding box center [89, 146] width 108 height 22
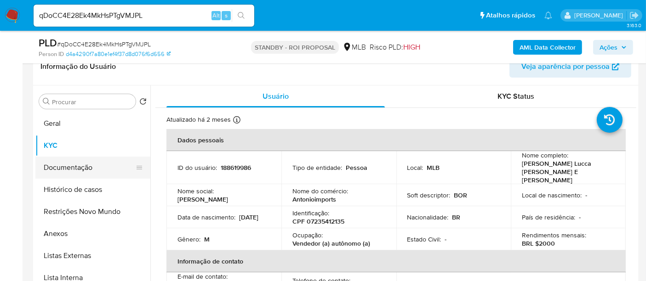
click at [73, 163] on button "Documentação" at bounding box center [89, 168] width 108 height 22
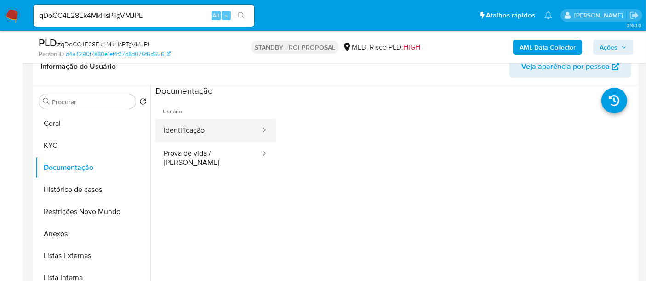
click at [207, 126] on button "Identificação" at bounding box center [208, 130] width 106 height 23
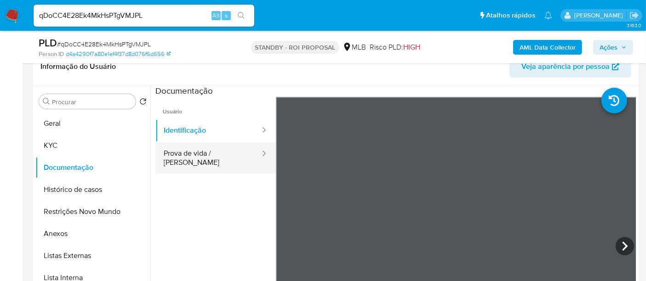
click at [189, 156] on button "Prova de vida / Selfie" at bounding box center [208, 158] width 106 height 31
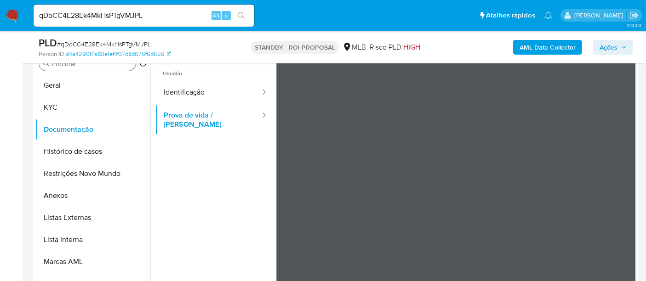
scroll to position [140, 0]
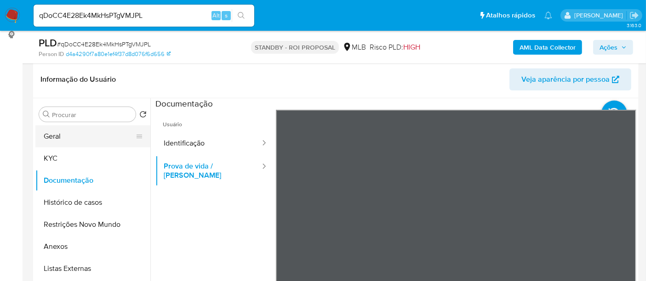
click at [62, 136] on button "Geral" at bounding box center [89, 137] width 108 height 22
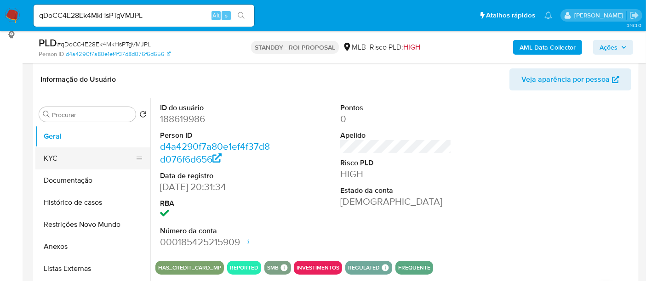
click at [50, 155] on button "KYC" at bounding box center [89, 159] width 108 height 22
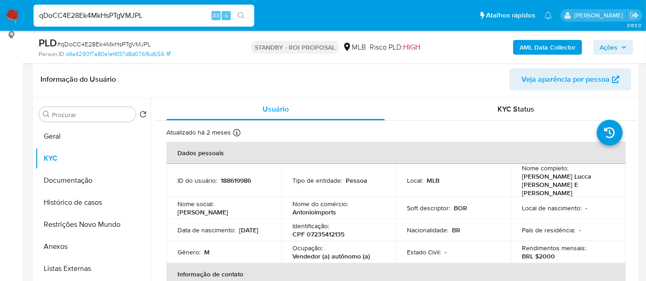
drag, startPoint x: 163, startPoint y: 17, endPoint x: 0, endPoint y: -8, distance: 164.7
paste input "BRtp9C0HQh0rcYPCIgXQI7g7"
type input "BRtp9C0HQh0rcYPCIgXQI7g7"
click at [240, 15] on icon "search-icon" at bounding box center [241, 15] width 7 height 7
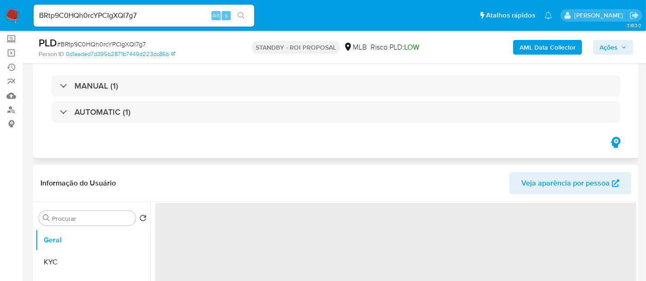
select select "10"
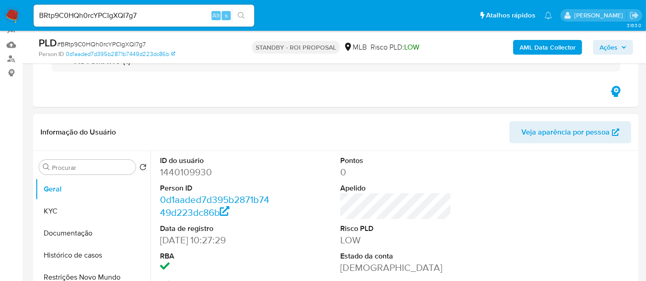
scroll to position [153, 0]
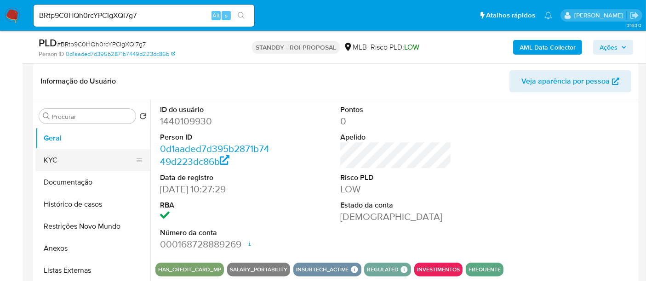
drag, startPoint x: 52, startPoint y: 161, endPoint x: 86, endPoint y: 166, distance: 34.8
click at [52, 161] on button "KYC" at bounding box center [89, 160] width 108 height 22
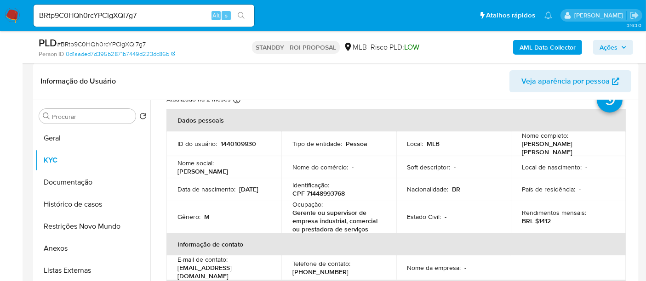
scroll to position [51, 0]
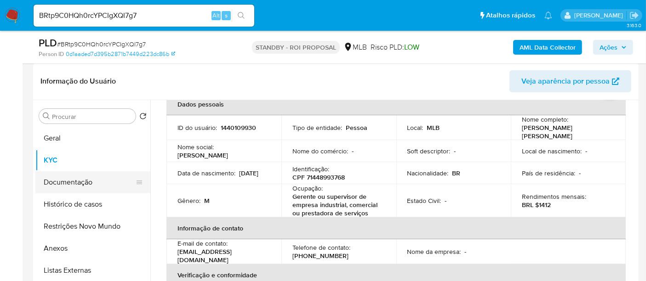
click at [73, 183] on button "Documentação" at bounding box center [89, 183] width 108 height 22
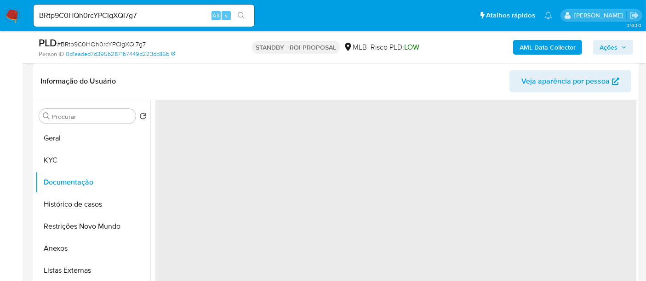
scroll to position [0, 0]
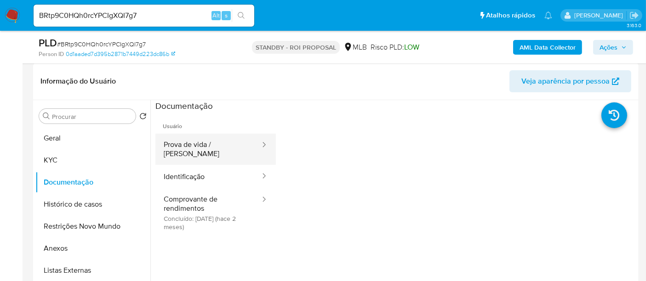
click at [218, 144] on button "Prova de vida / Selfie" at bounding box center [208, 149] width 106 height 31
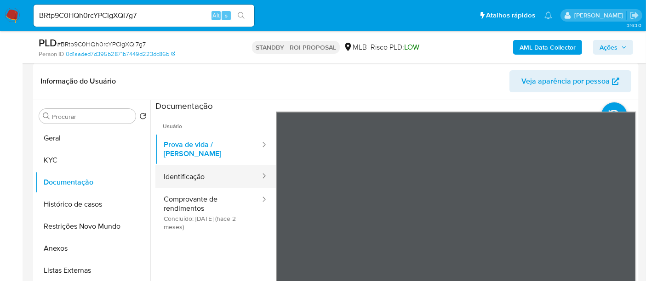
click at [184, 169] on button "Identificação" at bounding box center [208, 176] width 106 height 23
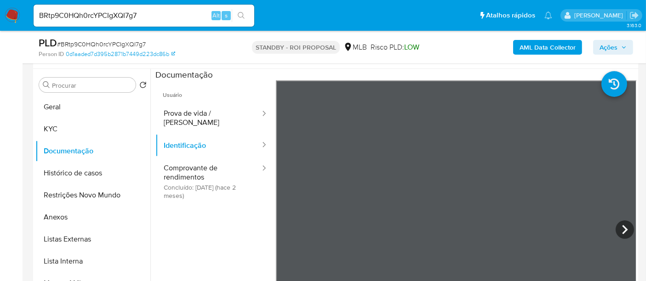
scroll to position [190, 0]
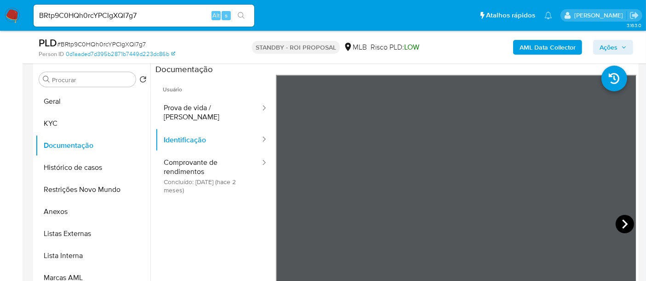
click at [619, 223] on icon at bounding box center [625, 224] width 18 height 18
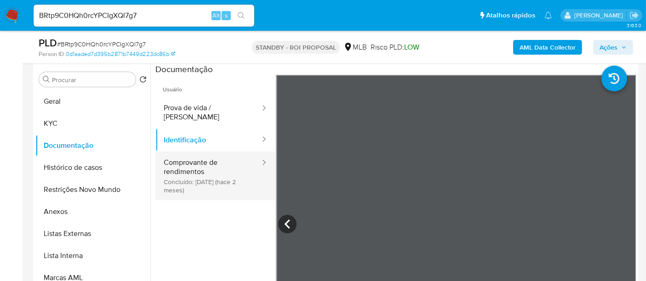
click at [200, 156] on button "Comprovante de rendimentos Concluído: 29/07/2025 (hace 2 meses)" at bounding box center [208, 176] width 106 height 49
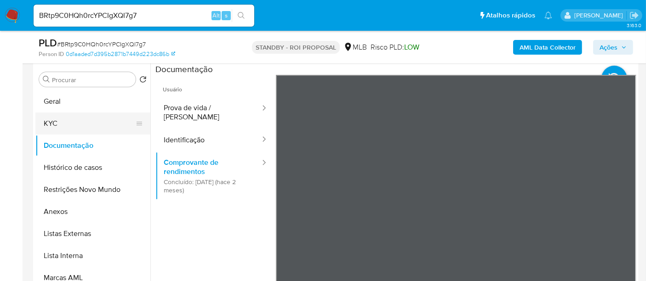
click at [57, 121] on button "KYC" at bounding box center [89, 124] width 108 height 22
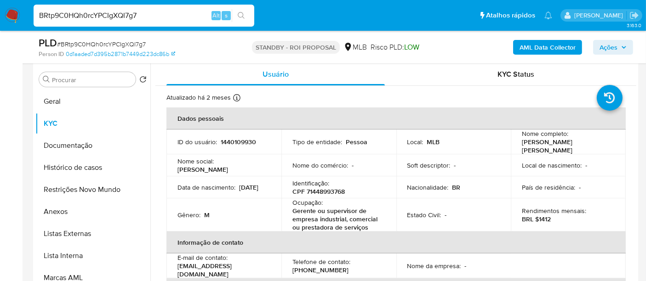
drag, startPoint x: 150, startPoint y: 17, endPoint x: 0, endPoint y: 13, distance: 150.0
click at [0, 11] on nav "Pausado Ver notificaciones BRtp9C0HQh0rcYPCIgXQI7g7 Alt s Atalhos rápidos Presi…" at bounding box center [323, 15] width 646 height 31
paste input "QuTEbdhTBFM3hAKvICk72K83"
type input "QuTEbdhTBFM3hAKvICk72K83"
click at [241, 12] on icon "search-icon" at bounding box center [241, 15] width 7 height 7
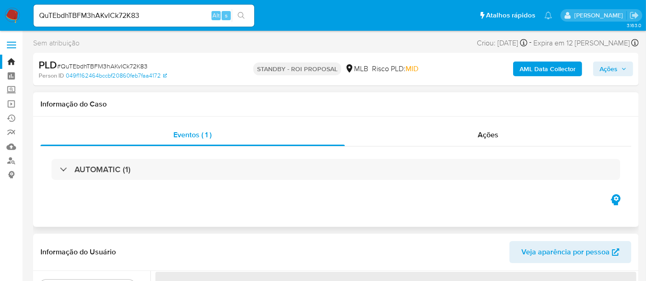
select select "10"
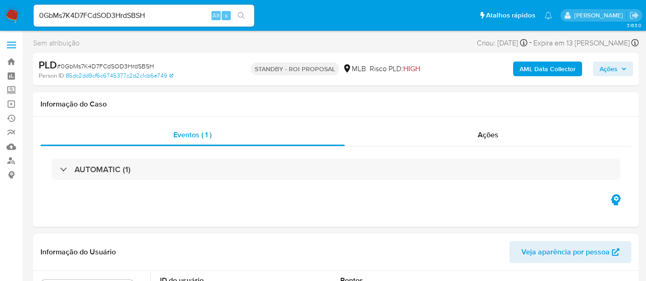
select select "10"
drag, startPoint x: 150, startPoint y: 14, endPoint x: 0, endPoint y: 7, distance: 150.6
click at [0, 7] on nav "Pausado Ver notificaciones 0GbMs7K4D7FCdSOD3HrdSBSH Alt s Atalhos rápidos Presi…" at bounding box center [323, 15] width 646 height 31
paste input "1952336879"
type input "1952336879"
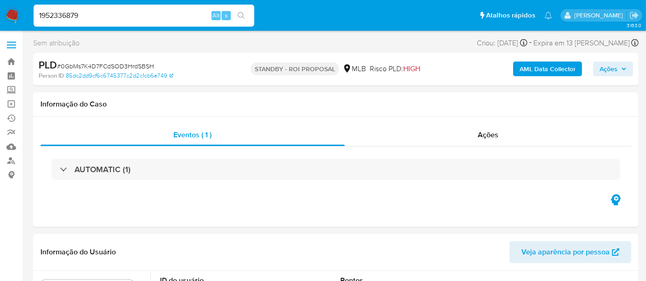
click at [238, 11] on button "search-icon" at bounding box center [241, 15] width 19 height 13
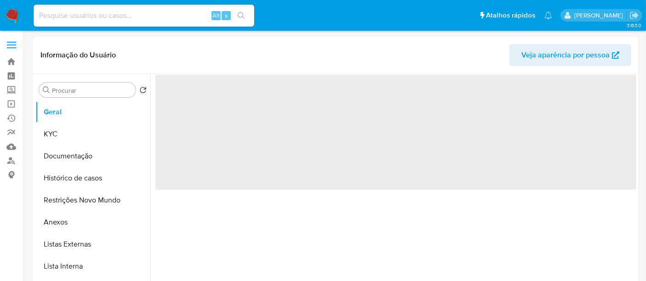
select select "10"
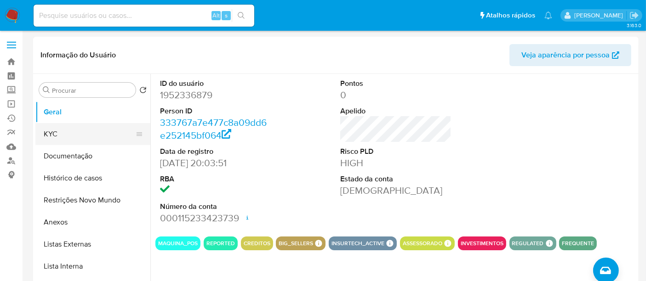
click at [54, 137] on button "KYC" at bounding box center [89, 134] width 108 height 22
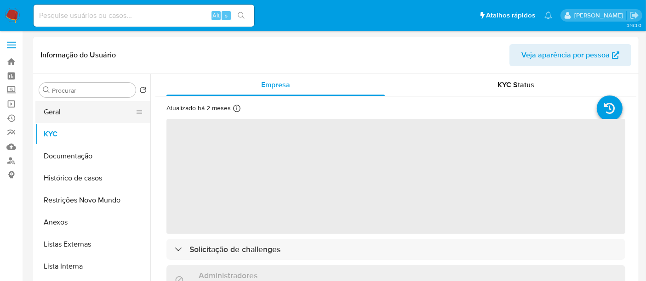
click at [51, 112] on button "Geral" at bounding box center [89, 112] width 108 height 22
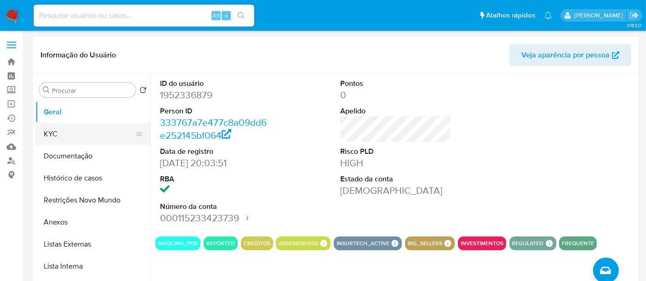
click at [56, 132] on button "KYC" at bounding box center [89, 134] width 108 height 22
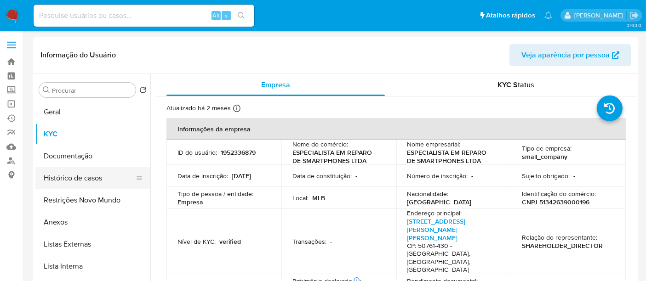
click at [77, 178] on button "Histórico de casos" at bounding box center [89, 178] width 108 height 22
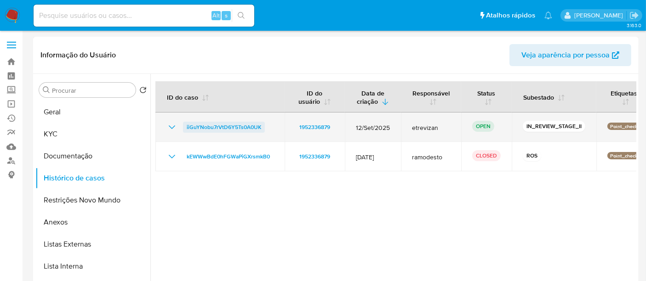
click at [234, 131] on span "iiGuYNobu7rVtD6Y5Ts0A0UK" at bounding box center [224, 127] width 75 height 11
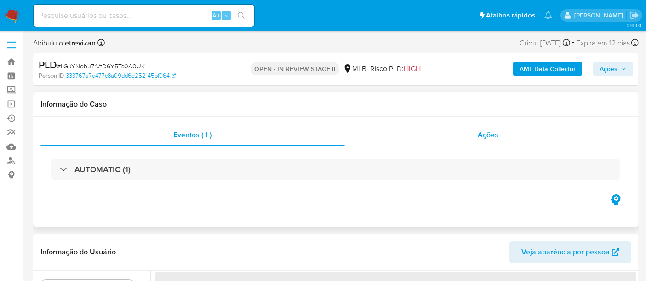
select select "10"
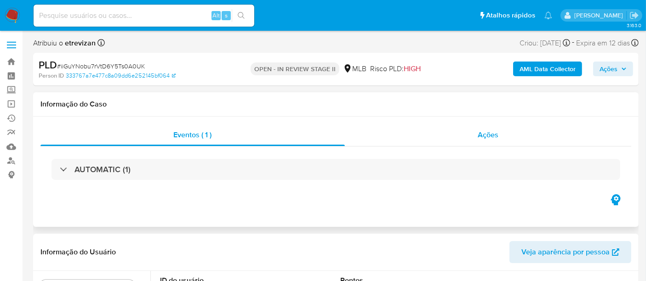
click at [496, 137] on span "Ações" at bounding box center [488, 135] width 21 height 11
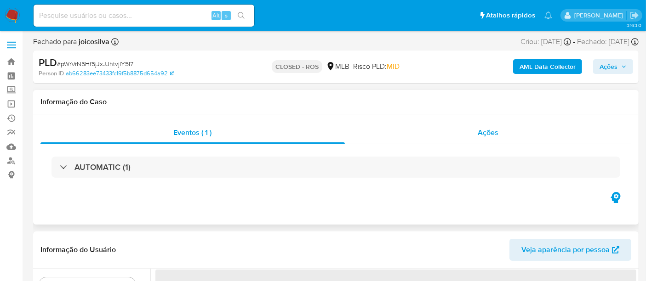
select select "10"
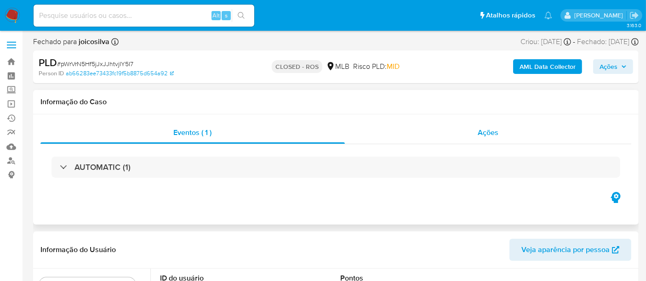
click at [494, 129] on span "Ações" at bounding box center [488, 132] width 21 height 11
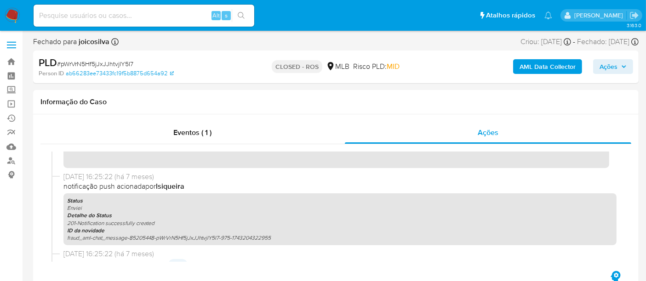
scroll to position [766, 0]
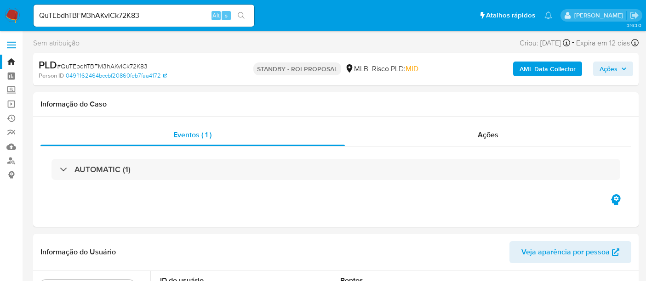
select select "10"
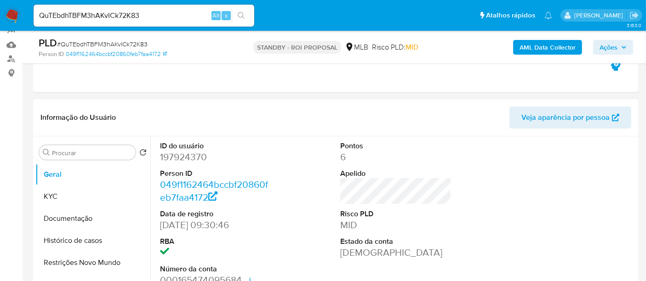
scroll to position [153, 0]
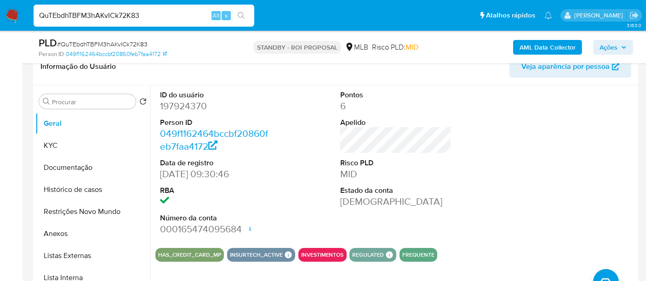
drag, startPoint x: 146, startPoint y: 15, endPoint x: 0, endPoint y: -36, distance: 154.6
paste input "fX6l7lSZZvZLU1JrJMpYhlgi"
type input "fX6l7lSZZvZLU1JrJMpYhlgi"
click at [241, 14] on icon "search-icon" at bounding box center [241, 15] width 7 height 7
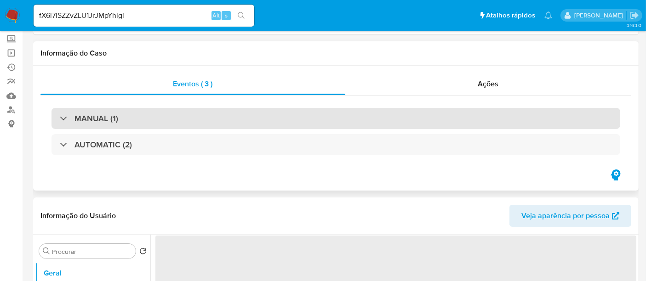
select select "10"
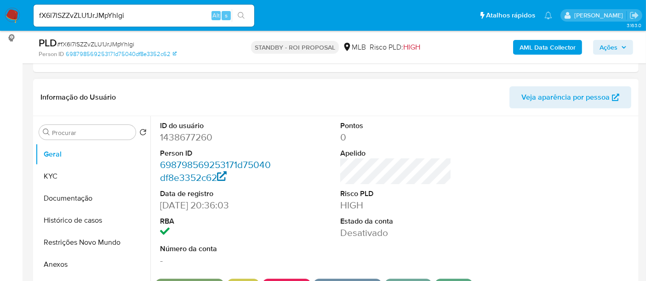
scroll to position [153, 0]
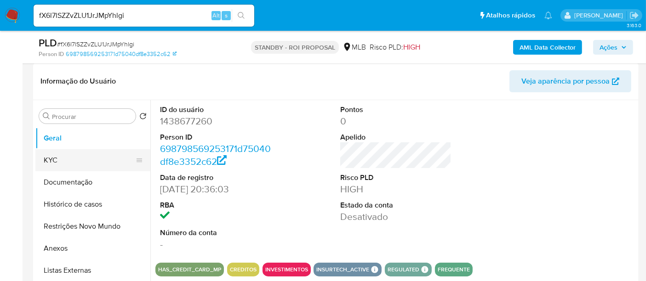
click at [57, 155] on button "KYC" at bounding box center [89, 160] width 108 height 22
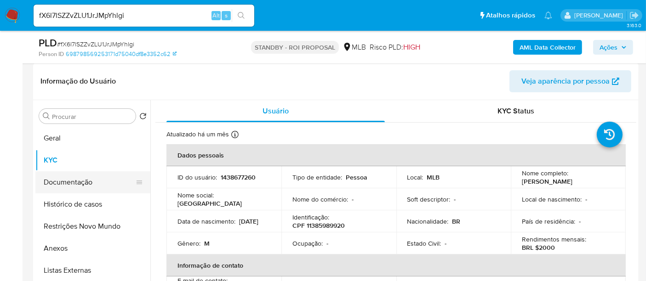
click at [69, 182] on button "Documentação" at bounding box center [89, 183] width 108 height 22
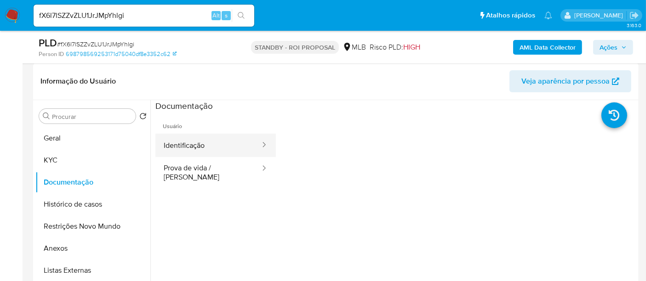
click at [183, 144] on button "Identificação" at bounding box center [208, 145] width 106 height 23
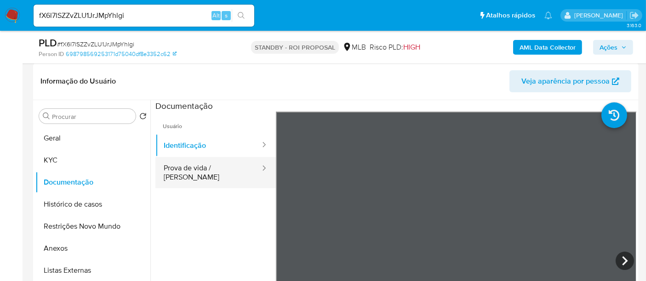
click at [194, 169] on button "Prova de vida / Selfie" at bounding box center [208, 172] width 106 height 31
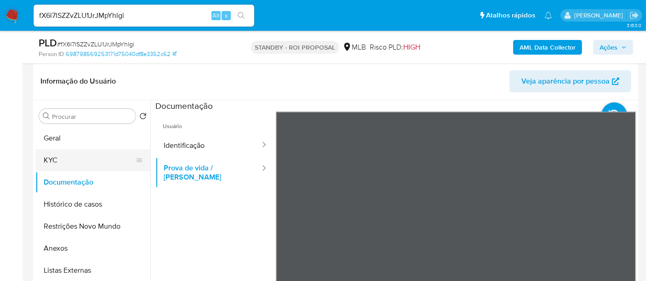
click at [56, 162] on button "KYC" at bounding box center [89, 160] width 108 height 22
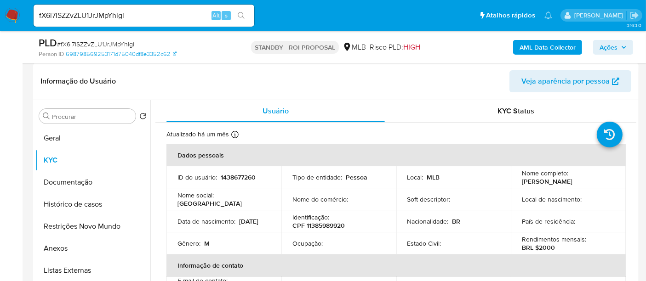
drag, startPoint x: 177, startPoint y: 224, endPoint x: 217, endPoint y: 229, distance: 40.8
click at [217, 229] on td "Data de nascimento : 14/09/2005" at bounding box center [223, 222] width 115 height 22
copy p "14/09/2005"
drag, startPoint x: 65, startPoint y: 142, endPoint x: 103, endPoint y: 140, distance: 37.3
click at [66, 141] on button "Geral" at bounding box center [89, 138] width 108 height 22
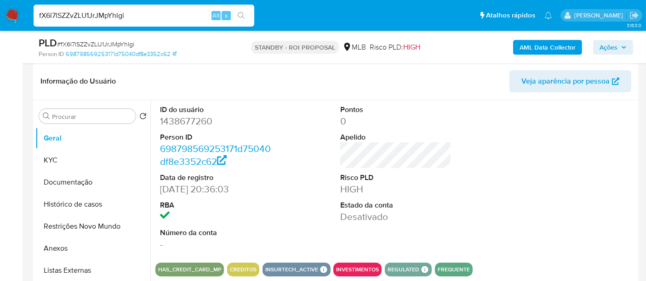
drag, startPoint x: 135, startPoint y: 15, endPoint x: 0, endPoint y: 3, distance: 135.8
click at [0, 3] on nav "Pausado Ver notificaciones fX6l7lSZZvZLU1JrJMpYhlgi Alt s Atalhos rápidos Presi…" at bounding box center [323, 15] width 646 height 31
paste input "GV2GpeecSPdyBHuwPeoZhVIy"
type input "GV2GpeecSPdyBHuwPeoZhVIy"
click at [241, 14] on icon "search-icon" at bounding box center [241, 15] width 7 height 7
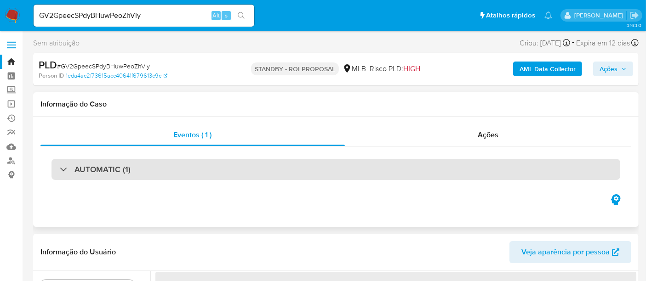
select select "10"
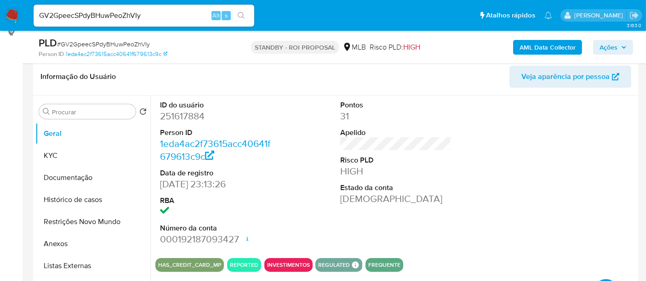
scroll to position [153, 0]
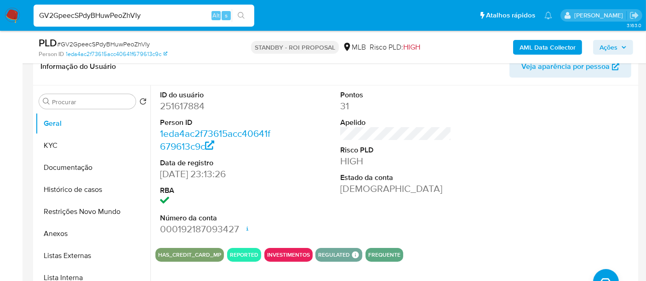
drag, startPoint x: 152, startPoint y: 18, endPoint x: 0, endPoint y: -12, distance: 155.1
paste input "Qj0lS6UvEHhlpPLElE5ZQu7Y"
type input "Qj0lS6UvEHhlpPLElE5ZQu7Y"
click at [240, 14] on icon "search-icon" at bounding box center [241, 15] width 7 height 7
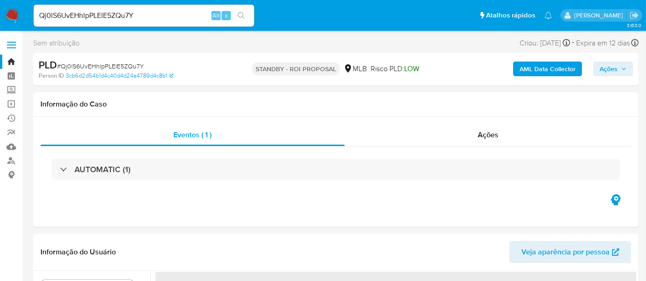
select select "10"
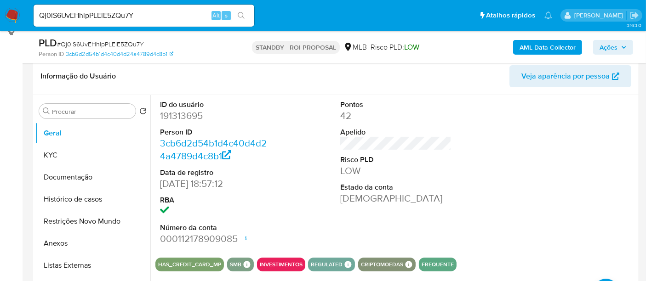
scroll to position [153, 0]
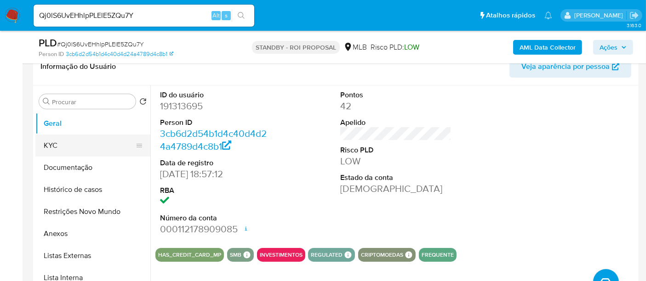
click at [59, 145] on button "KYC" at bounding box center [89, 146] width 108 height 22
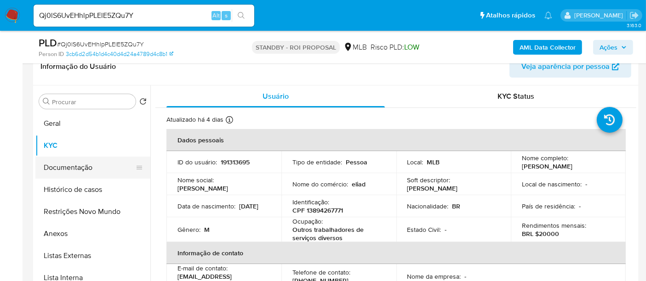
drag, startPoint x: 79, startPoint y: 169, endPoint x: 129, endPoint y: 167, distance: 50.6
click at [79, 169] on button "Documentação" at bounding box center [89, 168] width 108 height 22
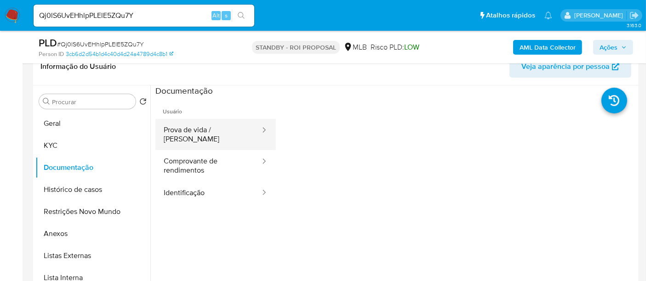
click at [218, 131] on button "Prova de vida / Selfie" at bounding box center [208, 134] width 106 height 31
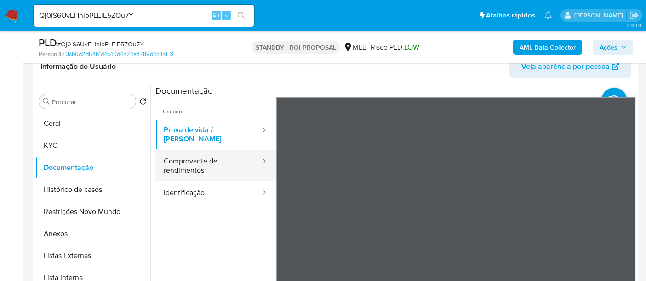
click at [183, 154] on button "Comprovante de rendimentos" at bounding box center [208, 165] width 106 height 31
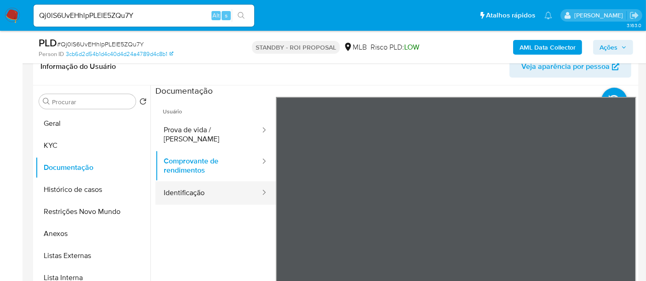
click at [201, 182] on button "Identificação" at bounding box center [208, 193] width 106 height 23
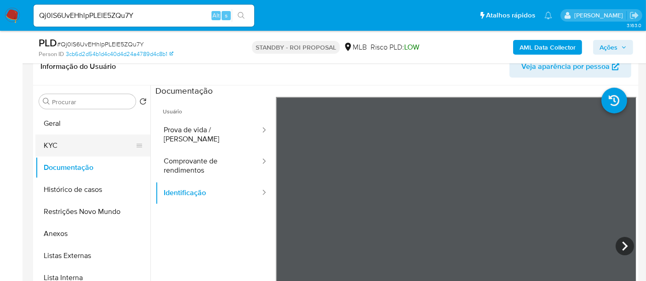
drag, startPoint x: 56, startPoint y: 143, endPoint x: 64, endPoint y: 143, distance: 8.3
click at [58, 143] on button "KYC" at bounding box center [89, 146] width 108 height 22
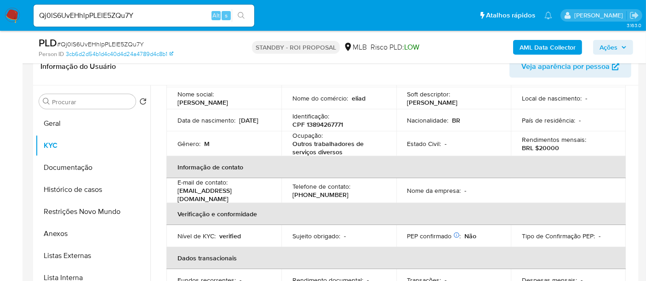
scroll to position [102, 0]
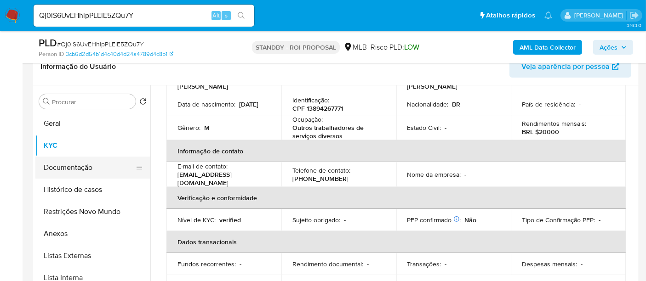
drag, startPoint x: 72, startPoint y: 169, endPoint x: 92, endPoint y: 169, distance: 20.2
click at [72, 169] on button "Documentação" at bounding box center [89, 168] width 108 height 22
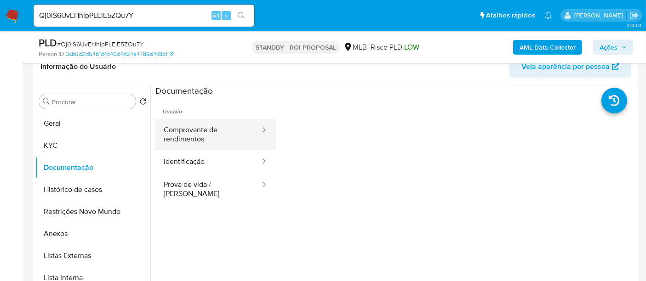
click at [204, 133] on button "Comprovante de rendimentos" at bounding box center [208, 134] width 106 height 31
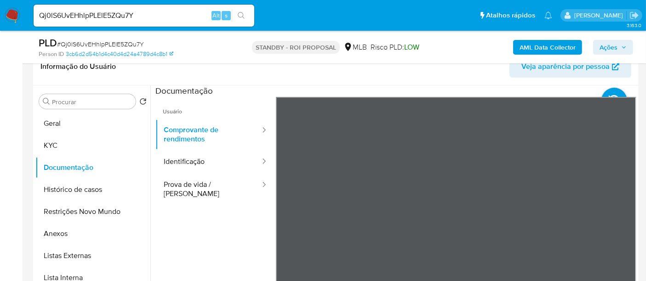
click at [396, 88] on section at bounding box center [395, 239] width 481 height 306
click at [419, 93] on section at bounding box center [395, 239] width 481 height 306
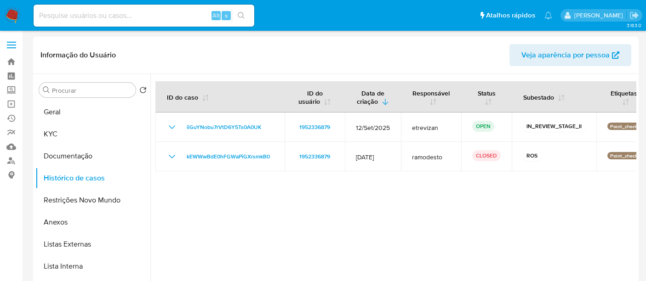
select select "10"
click at [10, 12] on img at bounding box center [13, 16] width 16 height 16
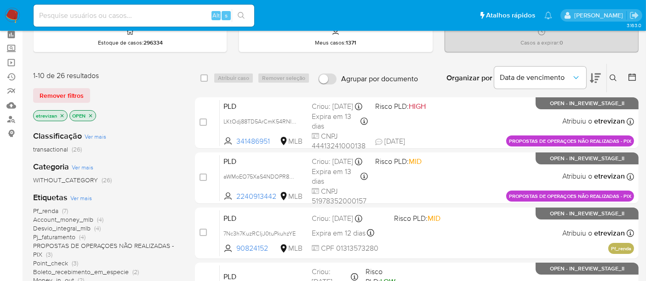
scroll to position [38, 0]
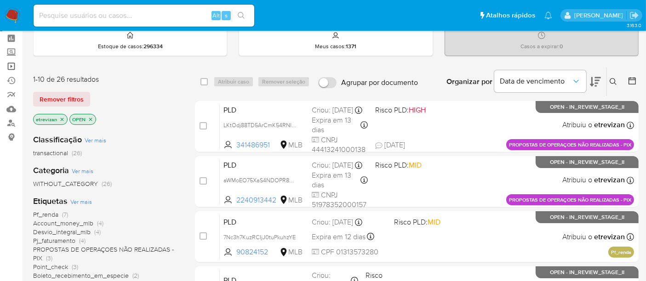
click at [11, 65] on link "Operações em massa" at bounding box center [54, 66] width 109 height 14
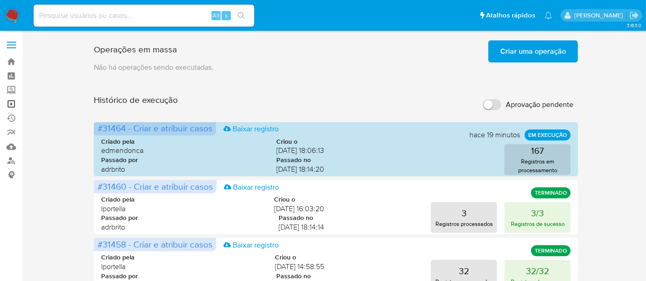
click at [12, 103] on link "Operações em massa" at bounding box center [54, 104] width 109 height 14
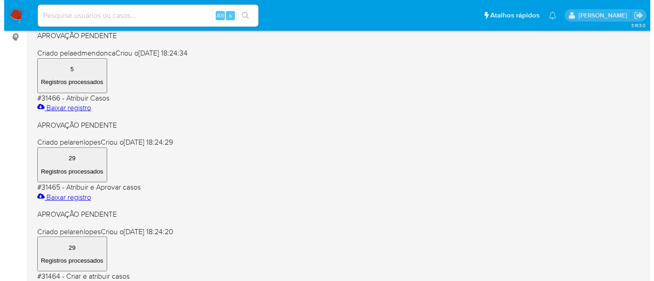
scroll to position [153, 0]
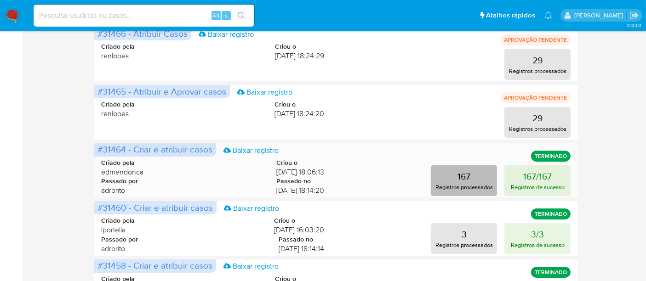
click at [461, 178] on p "167" at bounding box center [464, 176] width 13 height 13
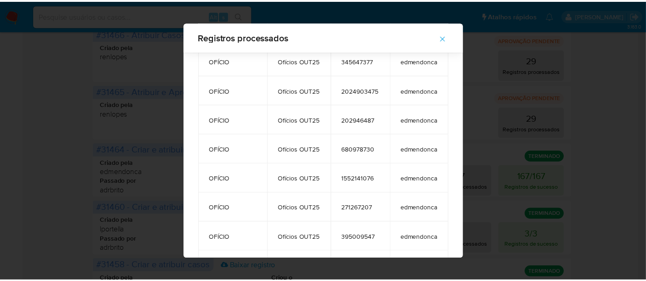
scroll to position [0, 0]
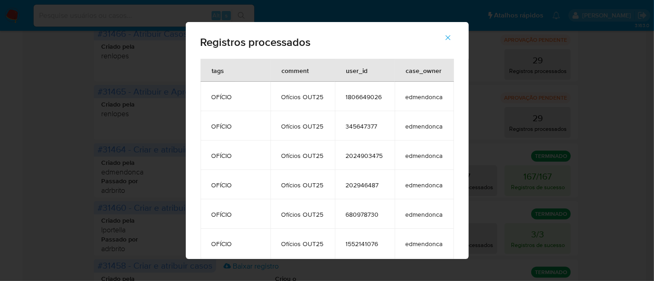
click at [450, 37] on icon "button" at bounding box center [447, 37] width 5 height 5
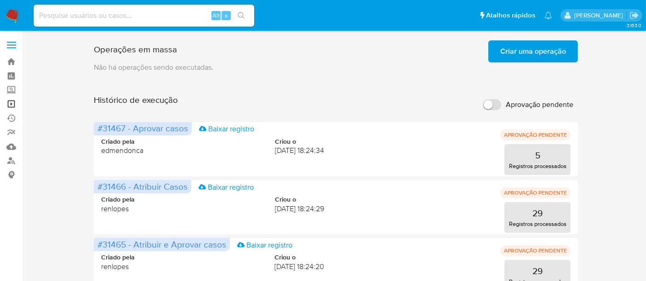
drag, startPoint x: 8, startPoint y: 103, endPoint x: 101, endPoint y: 112, distance: 92.9
click at [8, 103] on link "Operações em massa" at bounding box center [54, 104] width 109 height 14
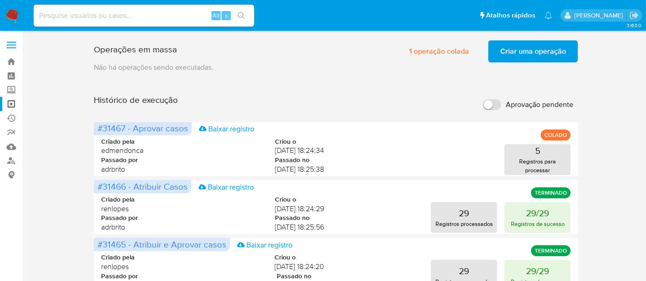
click at [538, 52] on span "Criar uma operação" at bounding box center [533, 51] width 66 height 20
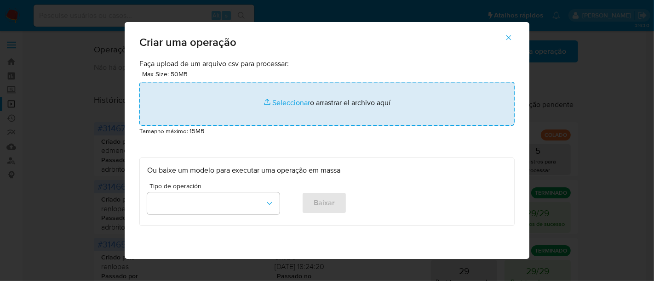
click at [285, 103] on input "file" at bounding box center [326, 104] width 375 height 44
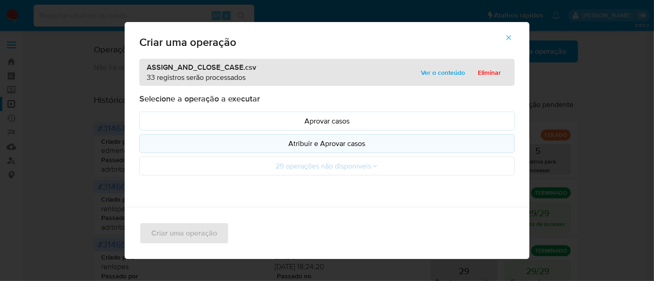
click at [334, 143] on p "Atribuir e Aprovar casos" at bounding box center [327, 143] width 360 height 11
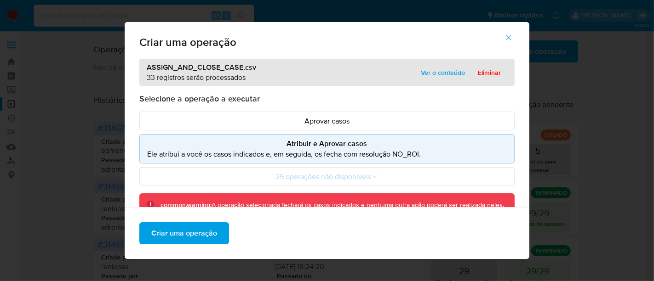
click at [334, 143] on p "Atribuir e Aprovar casos" at bounding box center [327, 143] width 360 height 11
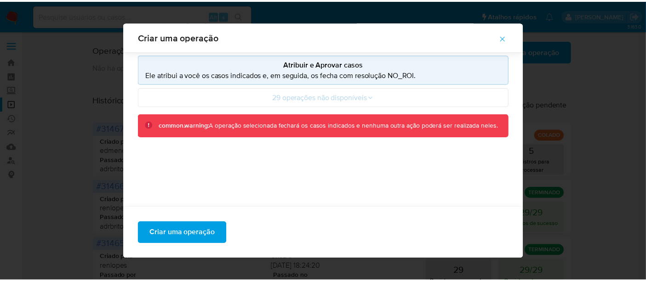
scroll to position [6, 0]
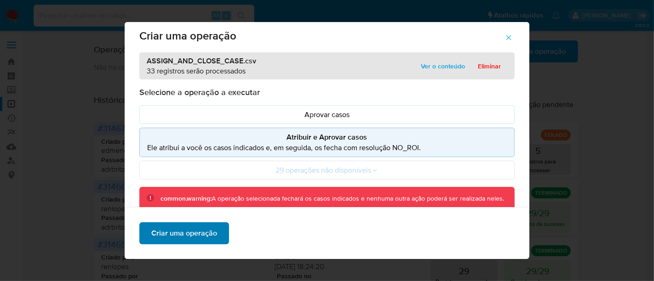
click at [189, 232] on span "Criar uma operação" at bounding box center [184, 234] width 66 height 20
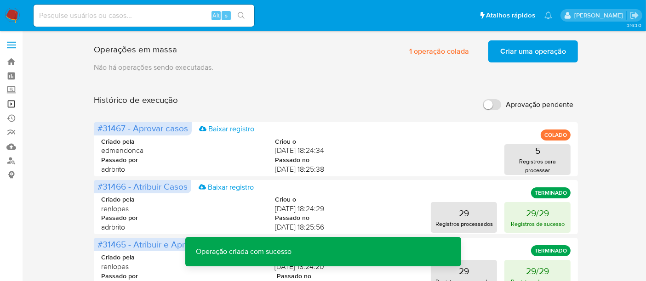
click at [11, 103] on link "Operações em massa" at bounding box center [54, 104] width 109 height 14
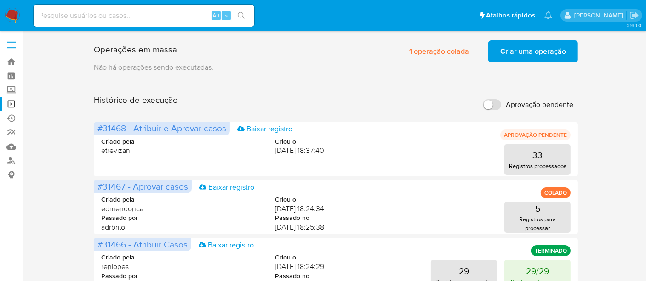
click at [537, 51] on span "Criar uma operação" at bounding box center [533, 51] width 66 height 20
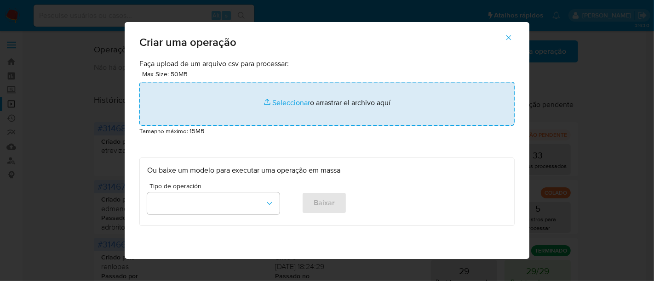
click at [280, 102] on input "file" at bounding box center [326, 104] width 375 height 44
type input "C:\fakepath\ASSIGN_CASE (4).csv"
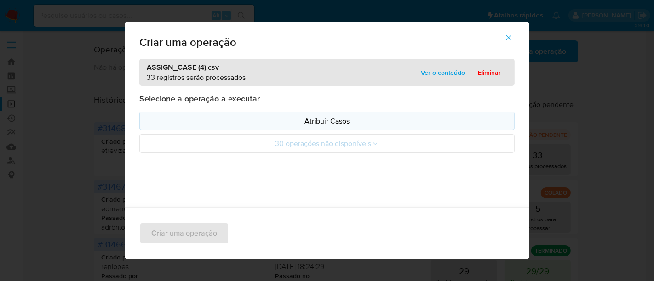
click at [338, 118] on p "Atribuir Casos" at bounding box center [327, 121] width 360 height 11
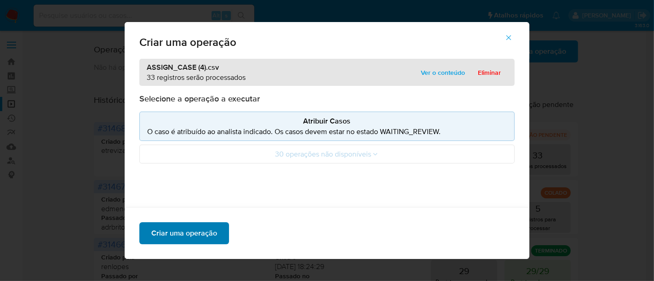
click at [182, 233] on span "Criar uma operação" at bounding box center [184, 234] width 66 height 20
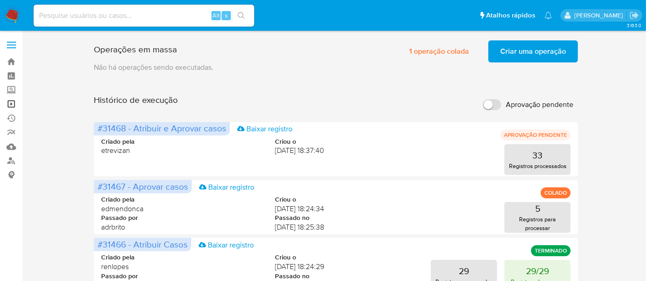
click at [11, 102] on link "Operações em massa" at bounding box center [54, 104] width 109 height 14
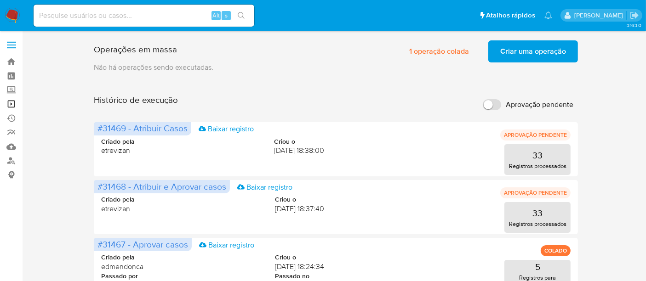
click at [9, 103] on link "Operações em massa" at bounding box center [54, 104] width 109 height 14
click at [15, 101] on link "Operações em massa" at bounding box center [54, 104] width 109 height 14
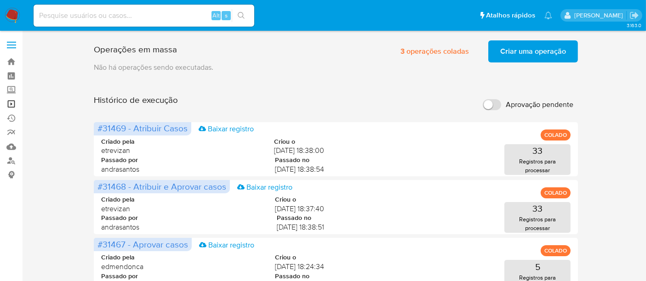
click at [10, 103] on link "Operações em massa" at bounding box center [54, 104] width 109 height 14
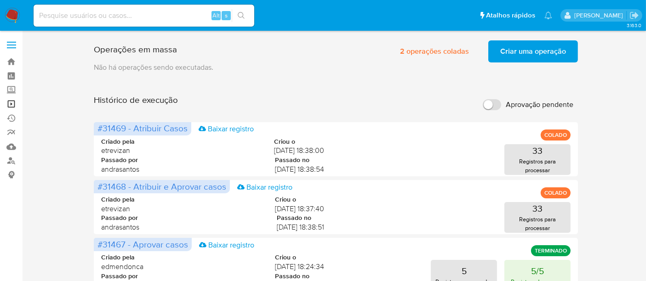
click at [11, 103] on link "Operações em massa" at bounding box center [54, 104] width 109 height 14
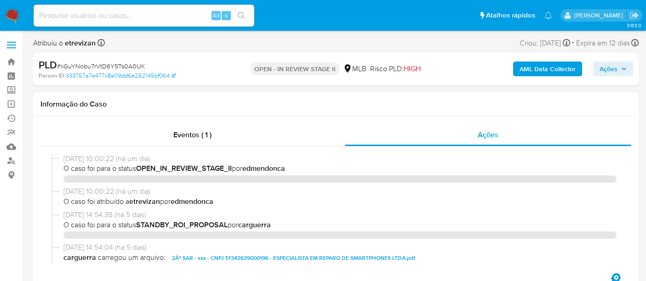
select select "10"
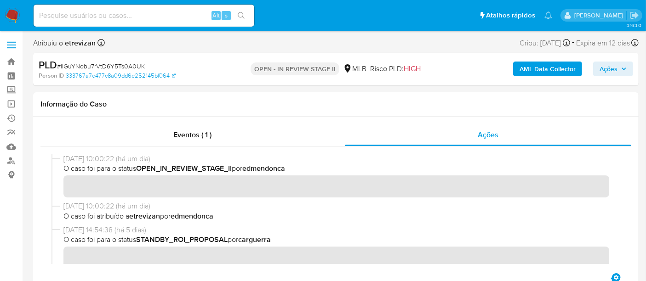
click at [14, 11] on img at bounding box center [13, 16] width 16 height 16
